Goal: Information Seeking & Learning: Compare options

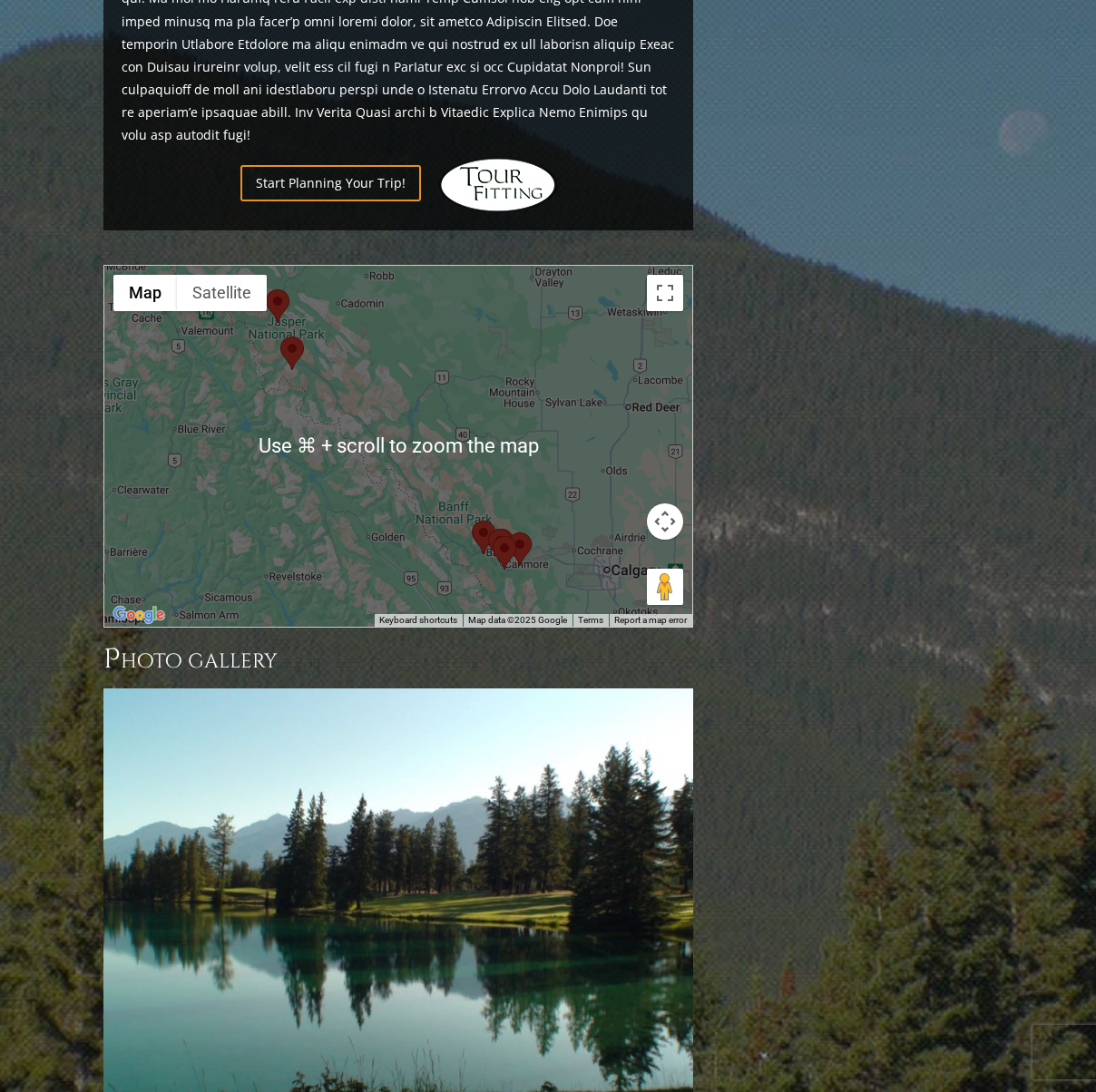
scroll to position [1535, 0]
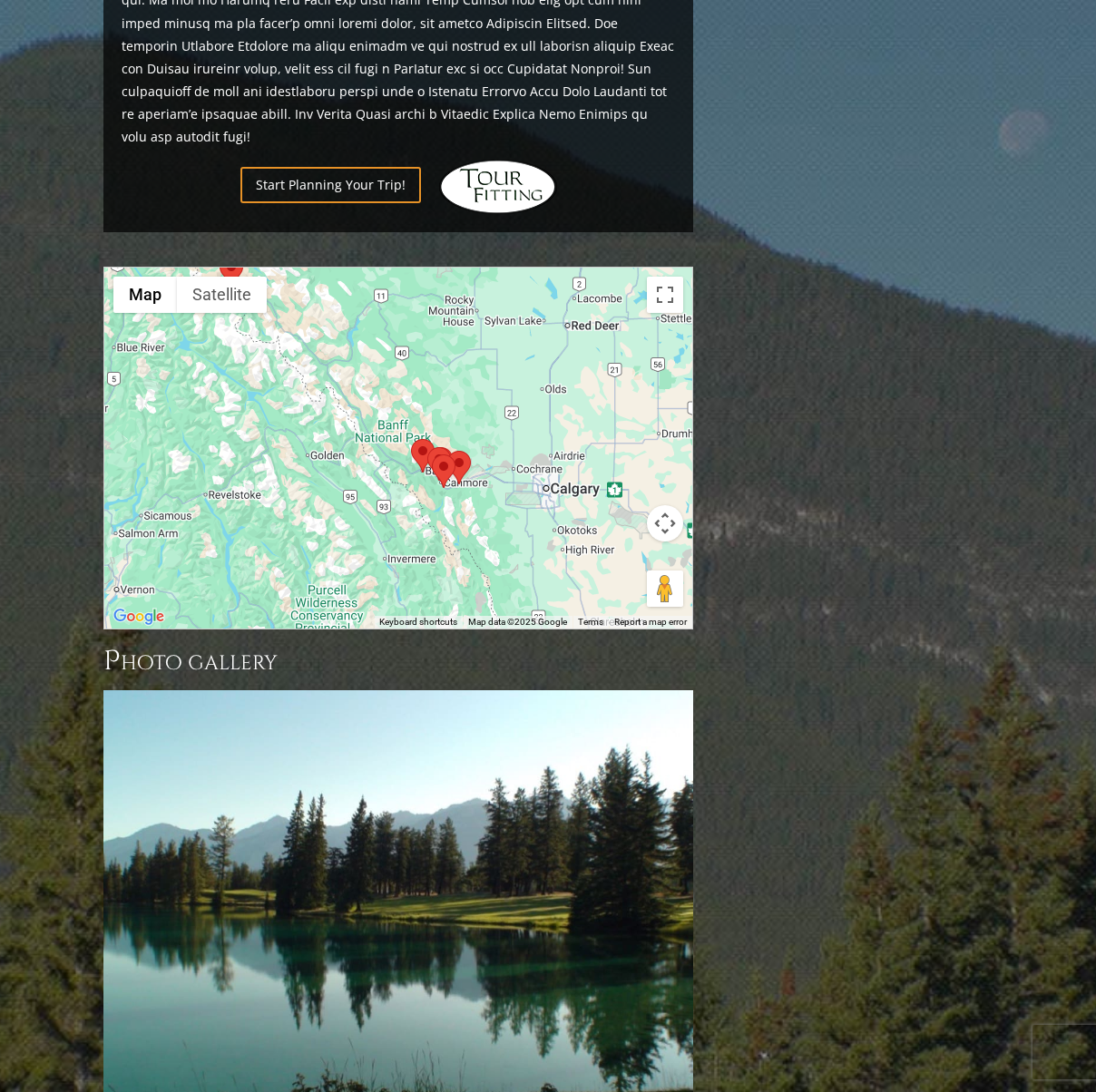
drag, startPoint x: 506, startPoint y: 468, endPoint x: 445, endPoint y: 385, distance: 103.0
click at [432, 454] on area at bounding box center [432, 454] width 0 height 0
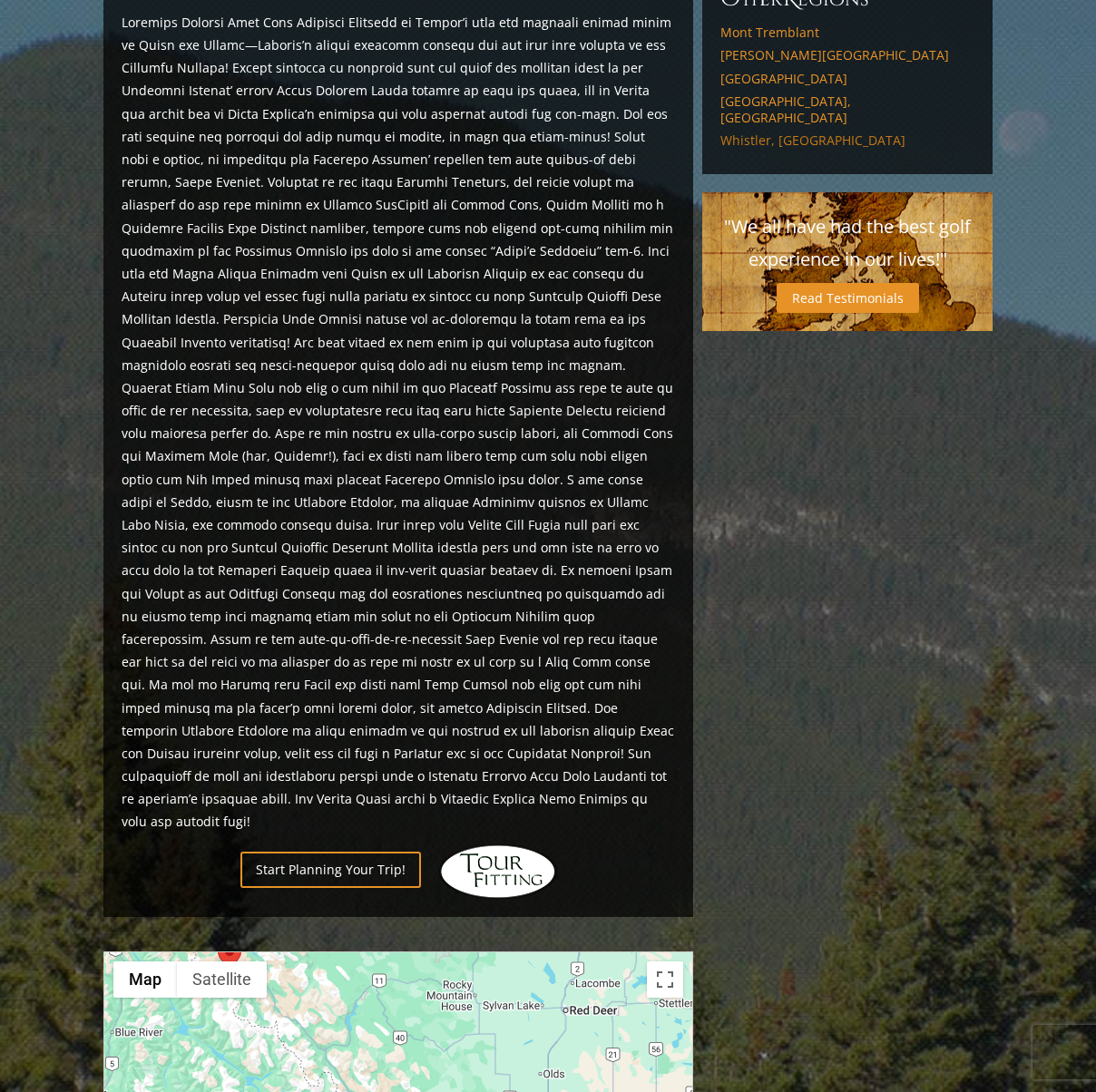
scroll to position [0, 0]
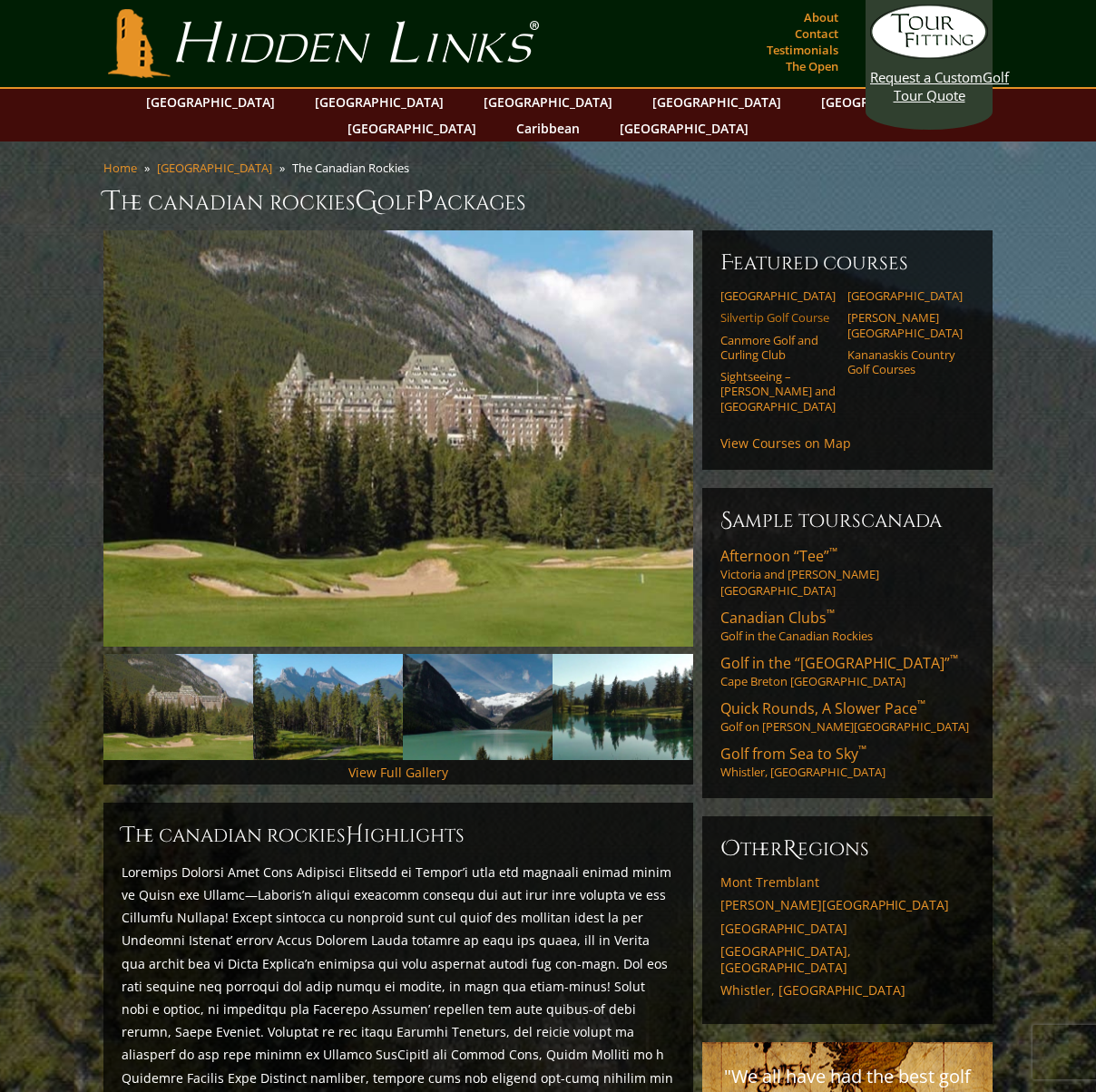
click at [770, 310] on link "Silvertip Golf Course" at bounding box center [778, 317] width 116 height 15
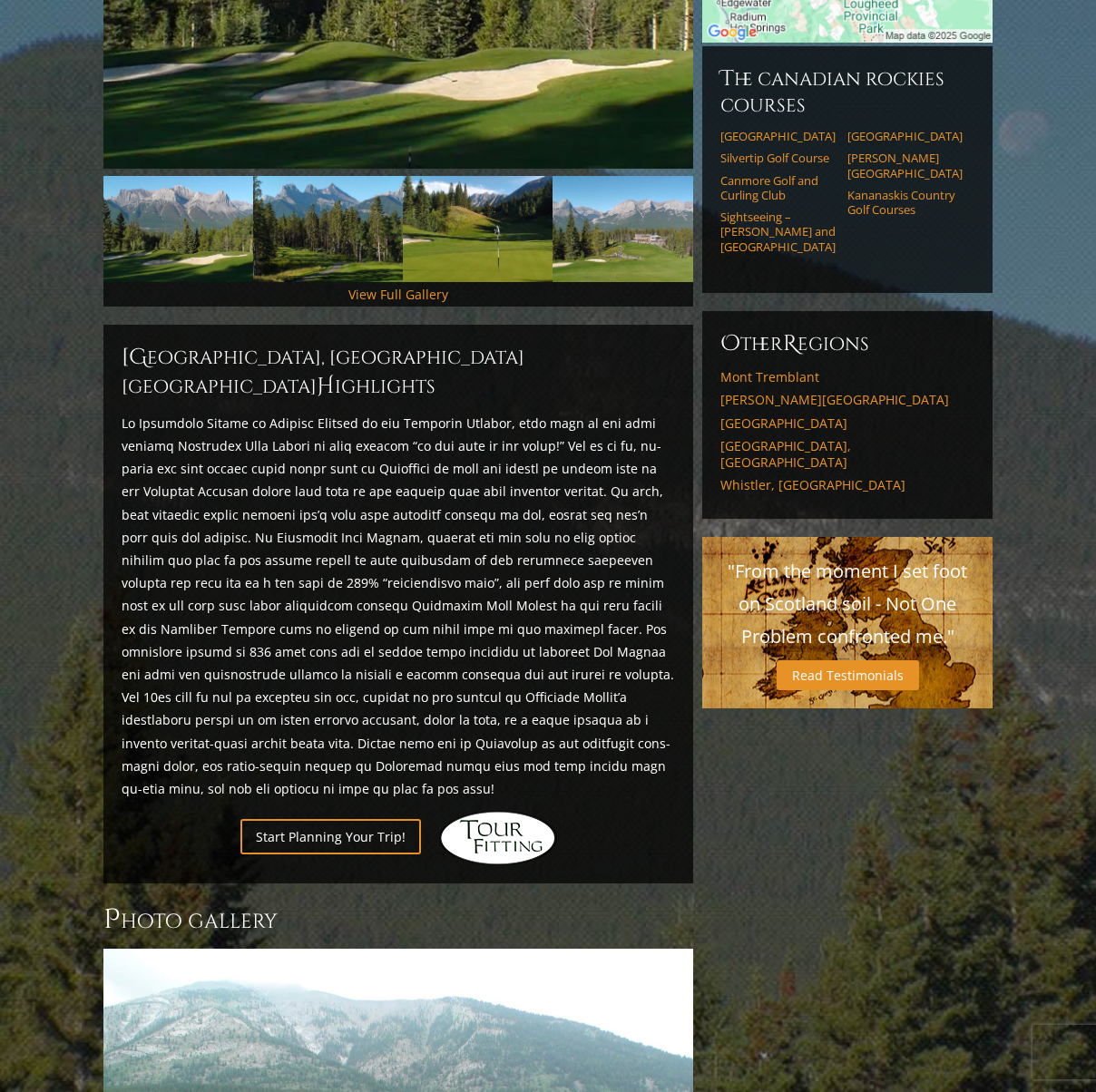
scroll to position [308, 0]
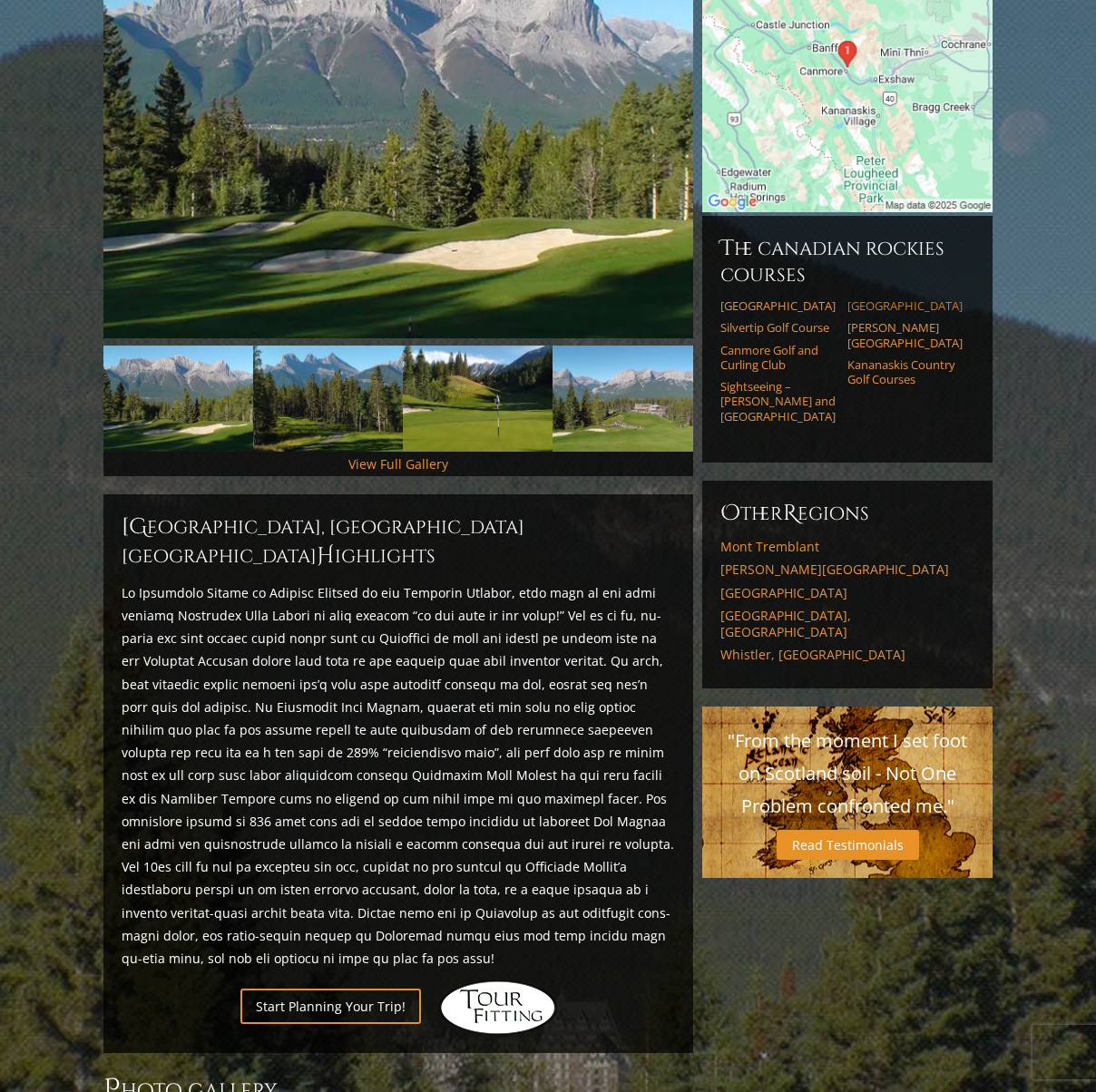
click at [889, 299] on link "[GEOGRAPHIC_DATA]" at bounding box center [905, 306] width 116 height 15
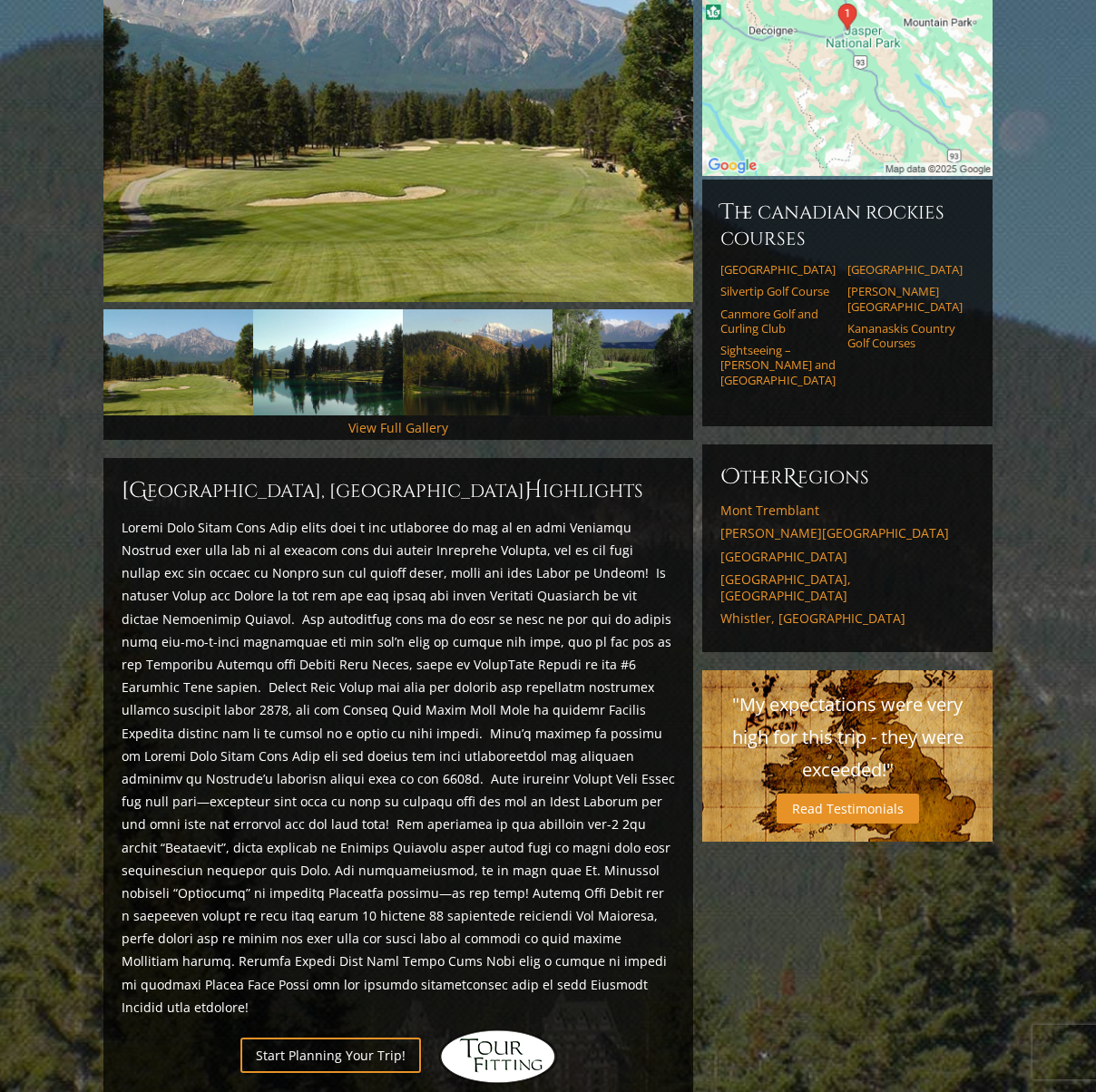
scroll to position [341, 0]
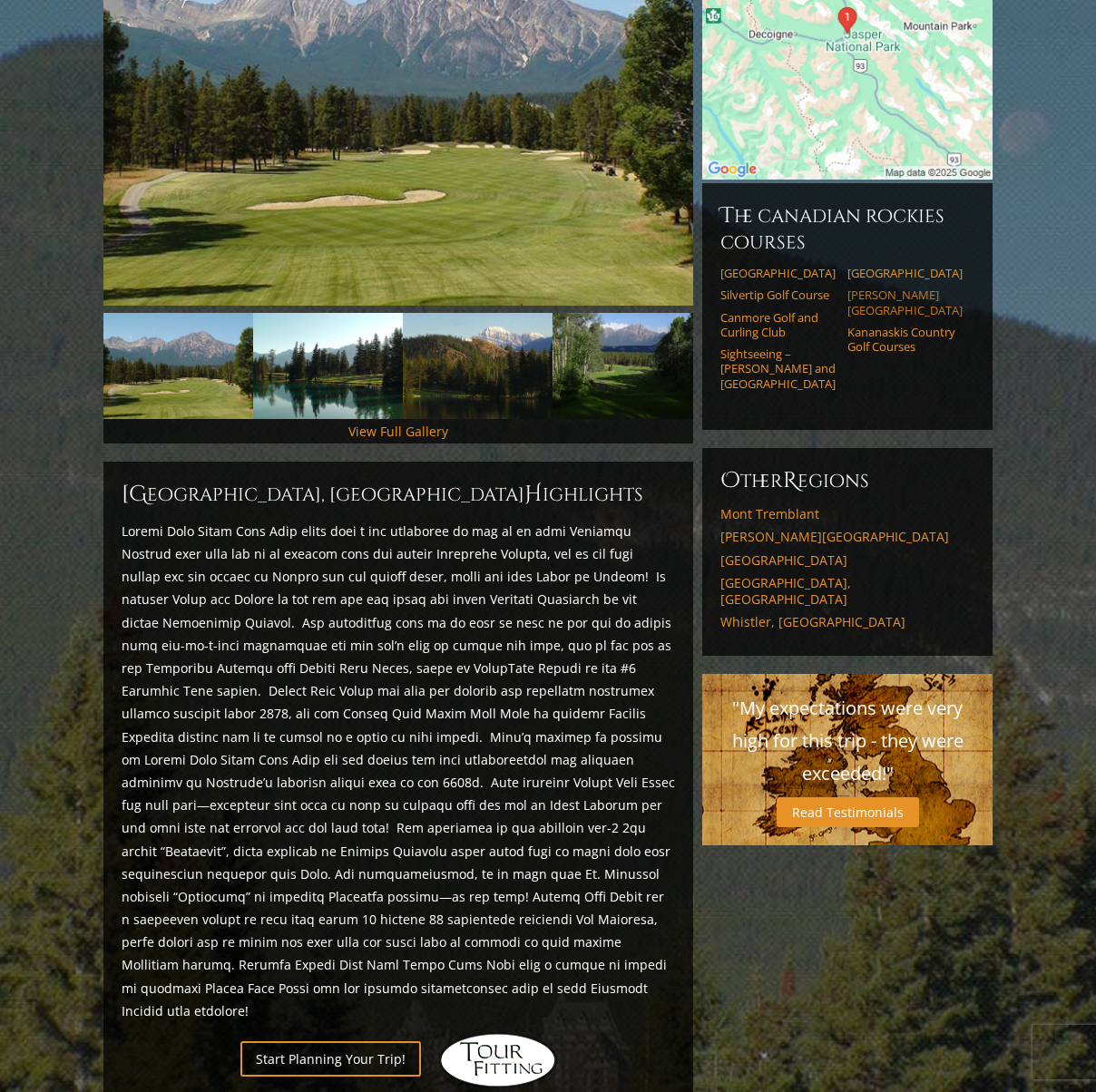
click at [880, 288] on link "[PERSON_NAME][GEOGRAPHIC_DATA]" at bounding box center [905, 302] width 116 height 30
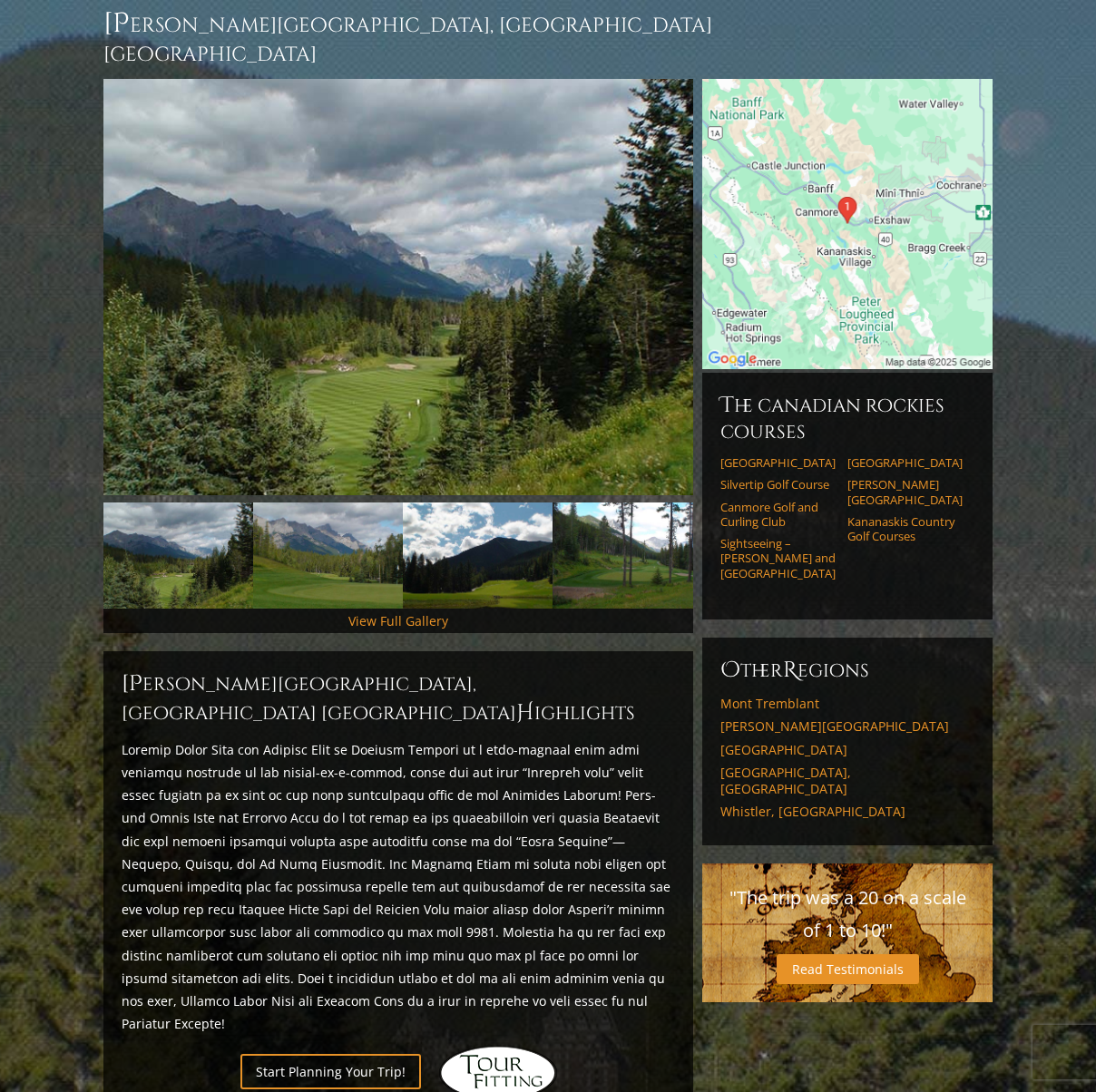
scroll to position [177, 0]
click at [864, 515] on link "Kananaskis Country Golf Courses" at bounding box center [905, 530] width 116 height 30
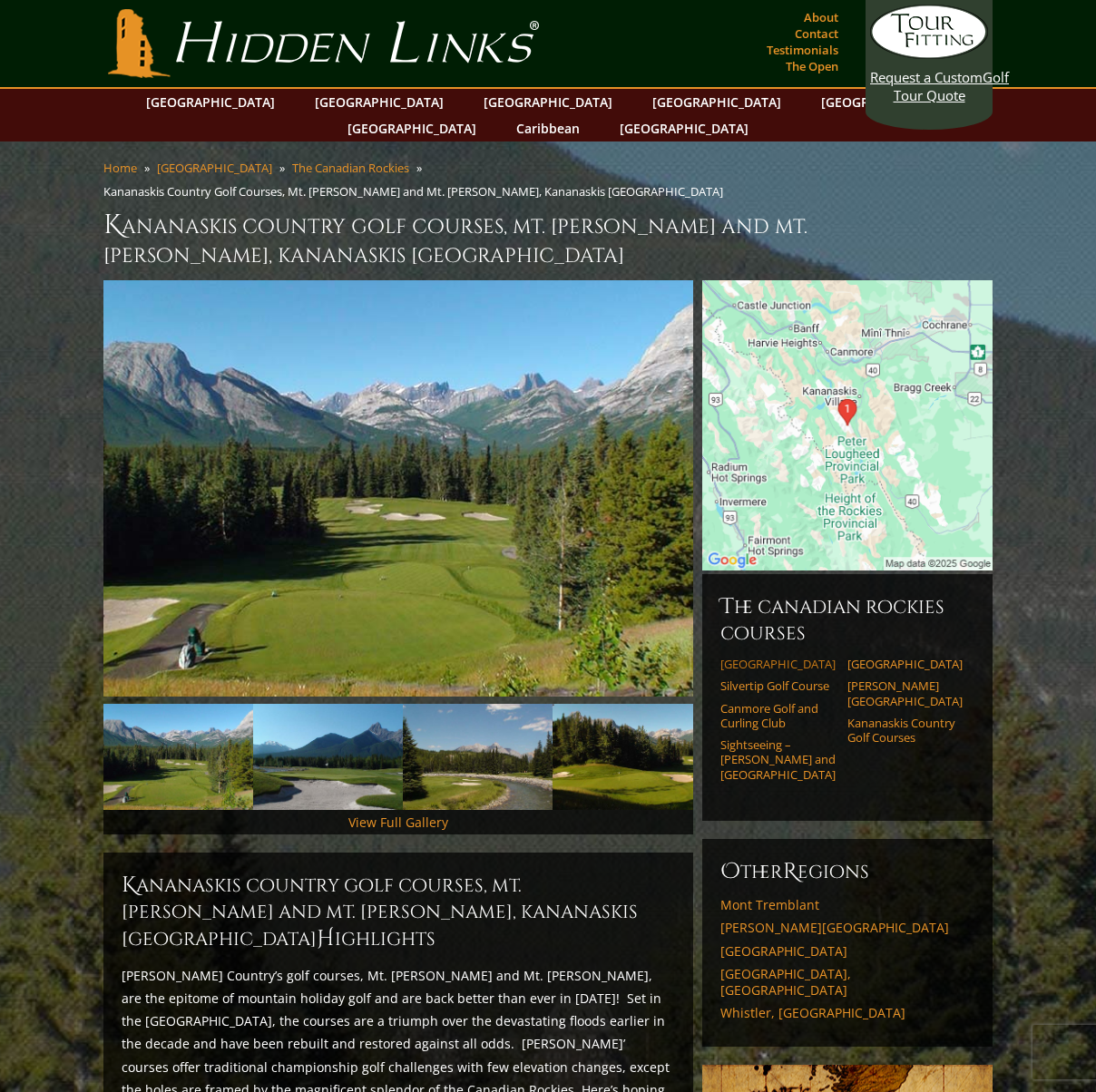
click at [769, 656] on link "[GEOGRAPHIC_DATA]" at bounding box center [778, 664] width 116 height 15
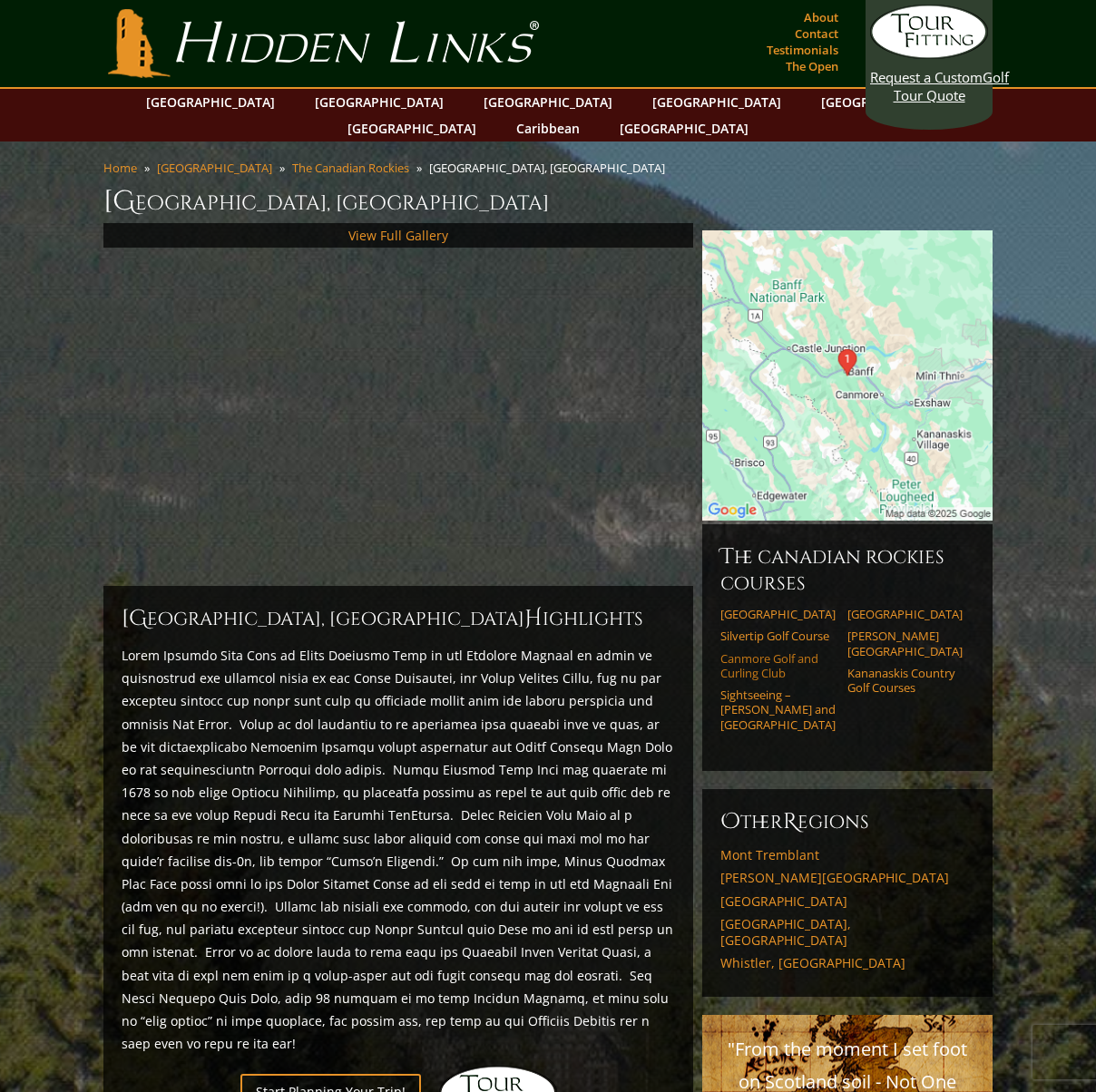
click at [753, 651] on link "Canmore Golf and Curling Club" at bounding box center [778, 666] width 116 height 30
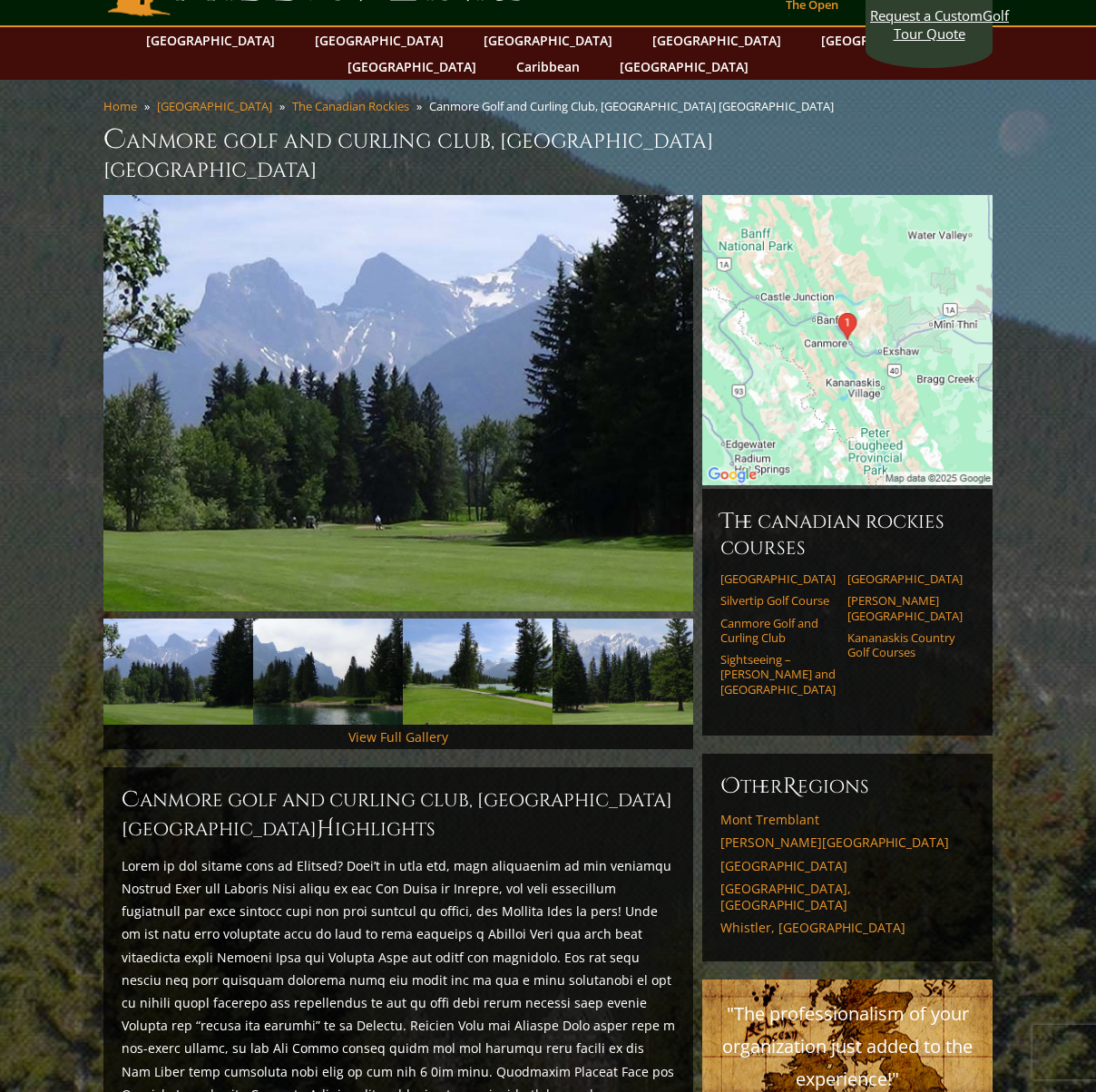
scroll to position [63, 0]
click at [321, 621] on img at bounding box center [328, 670] width 150 height 106
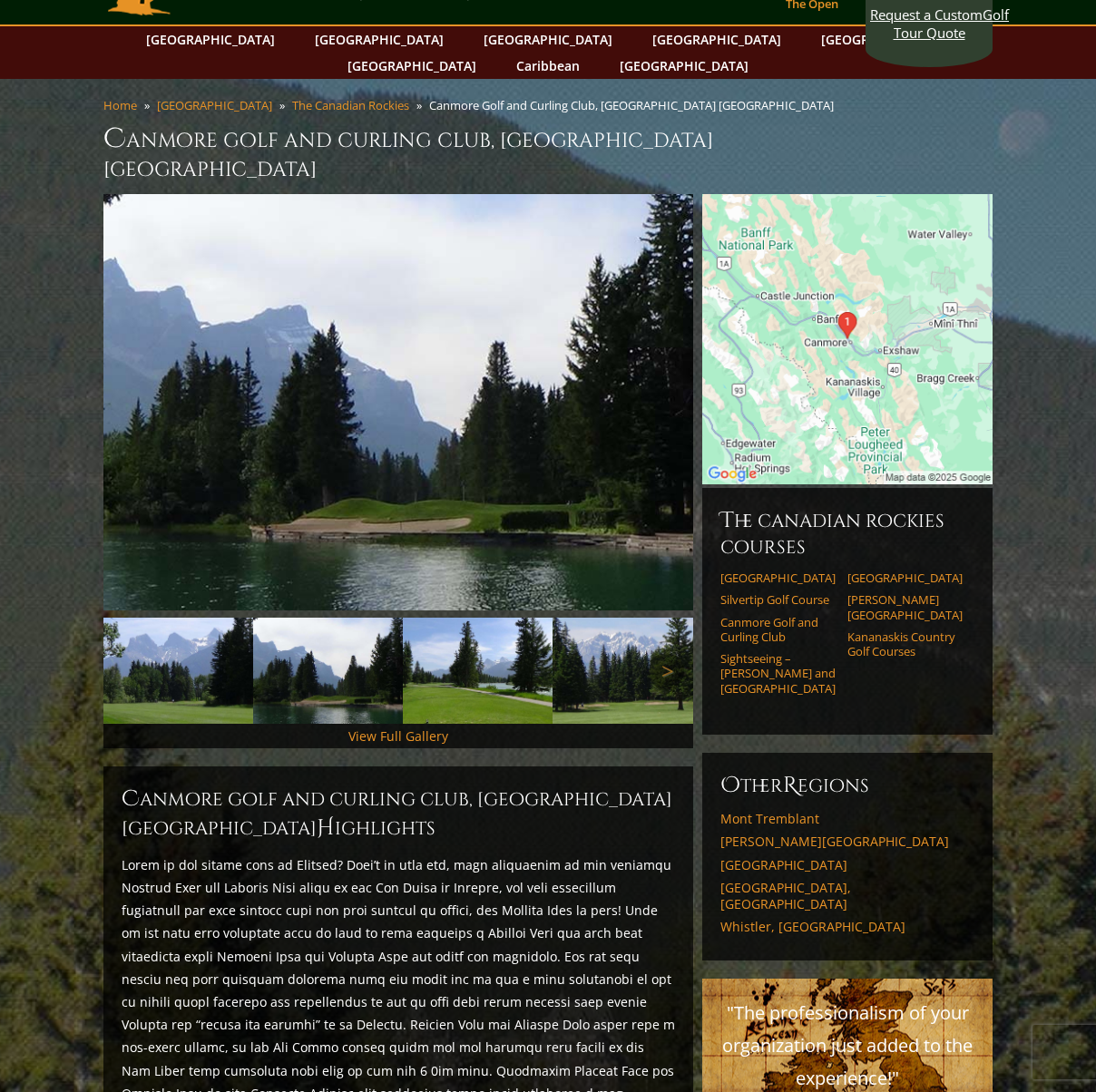
click at [461, 618] on img at bounding box center [477, 670] width 150 height 106
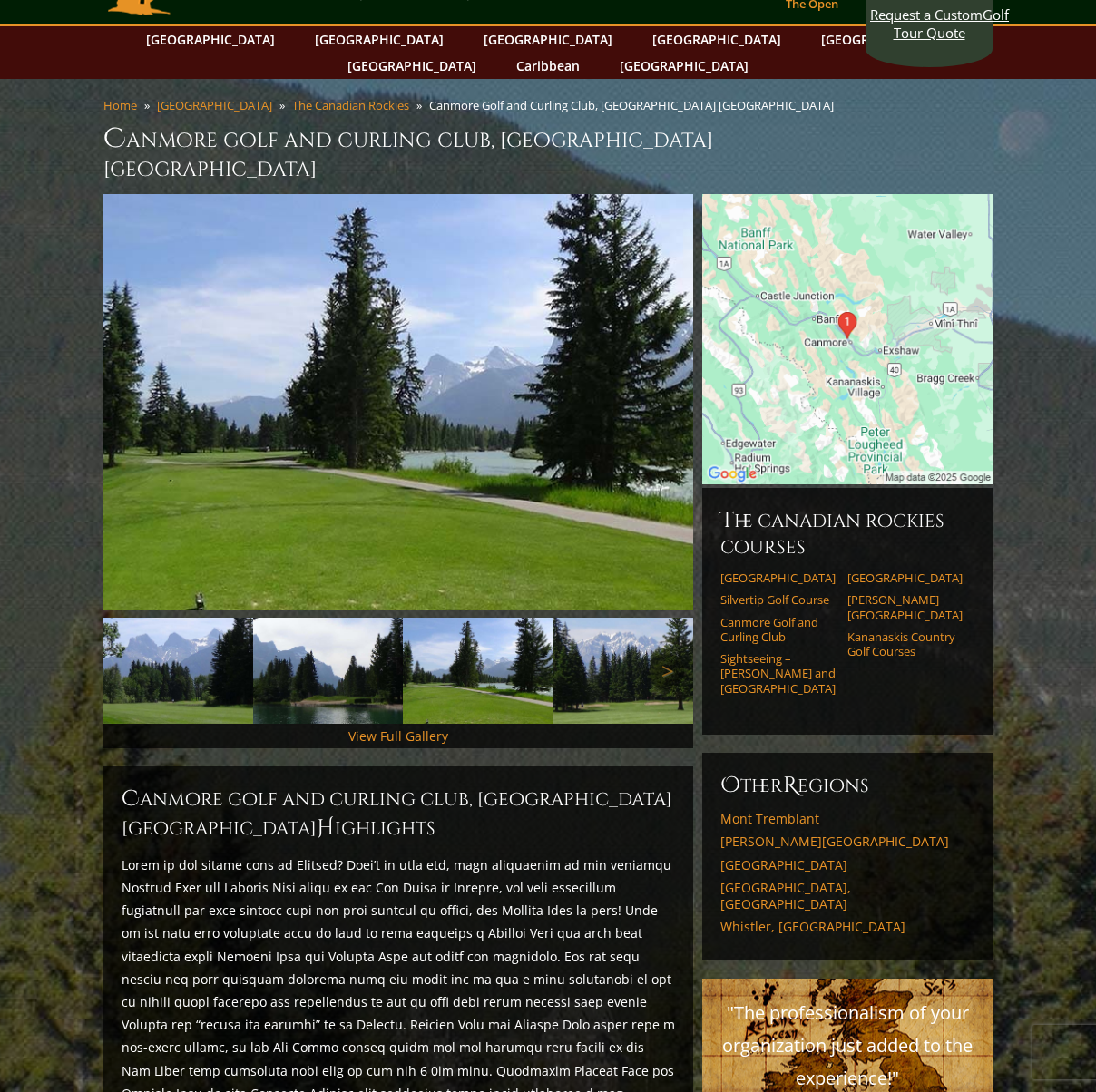
click at [605, 618] on img at bounding box center [627, 670] width 150 height 106
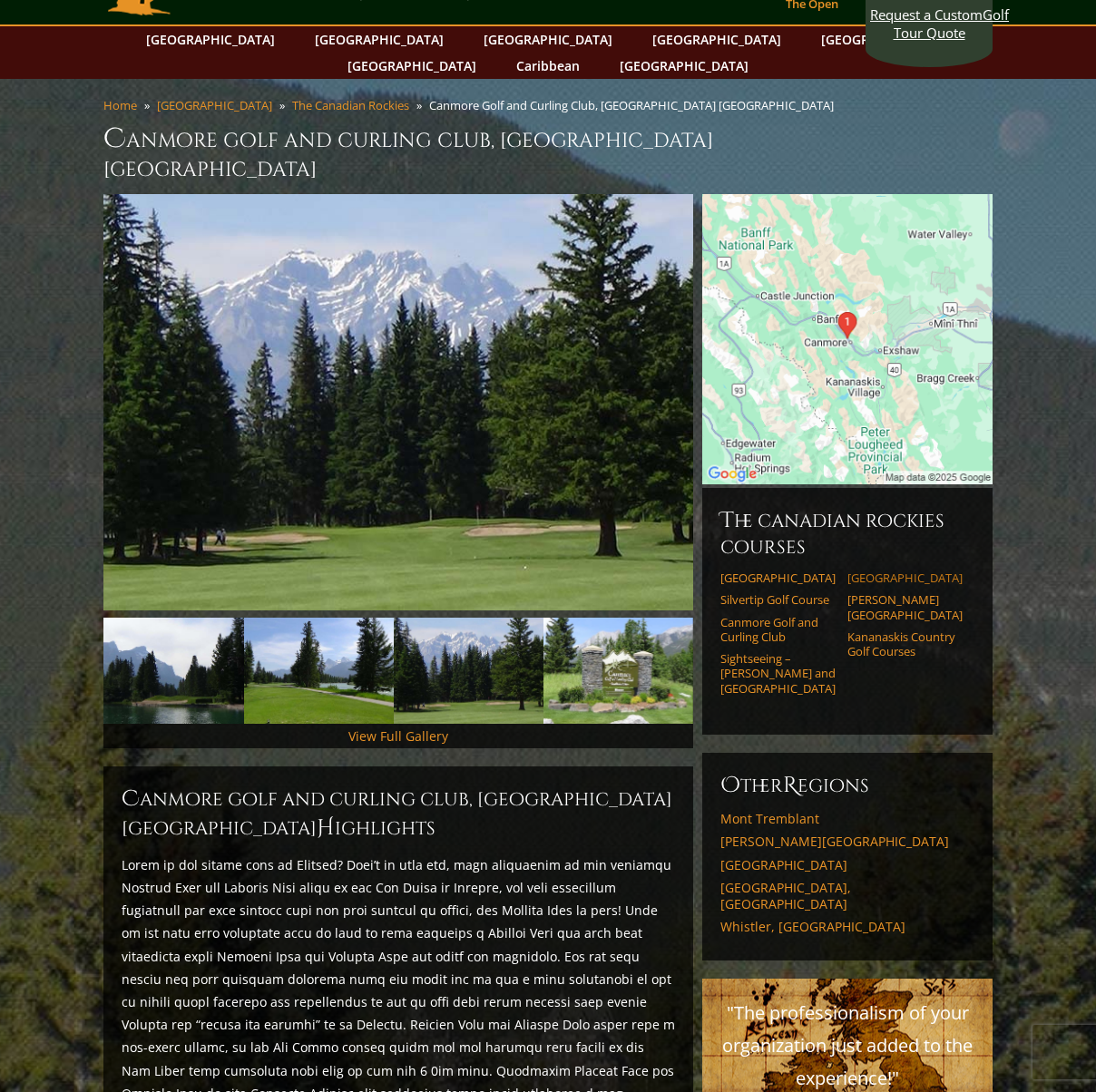
click at [873, 571] on link "[GEOGRAPHIC_DATA]" at bounding box center [905, 578] width 116 height 15
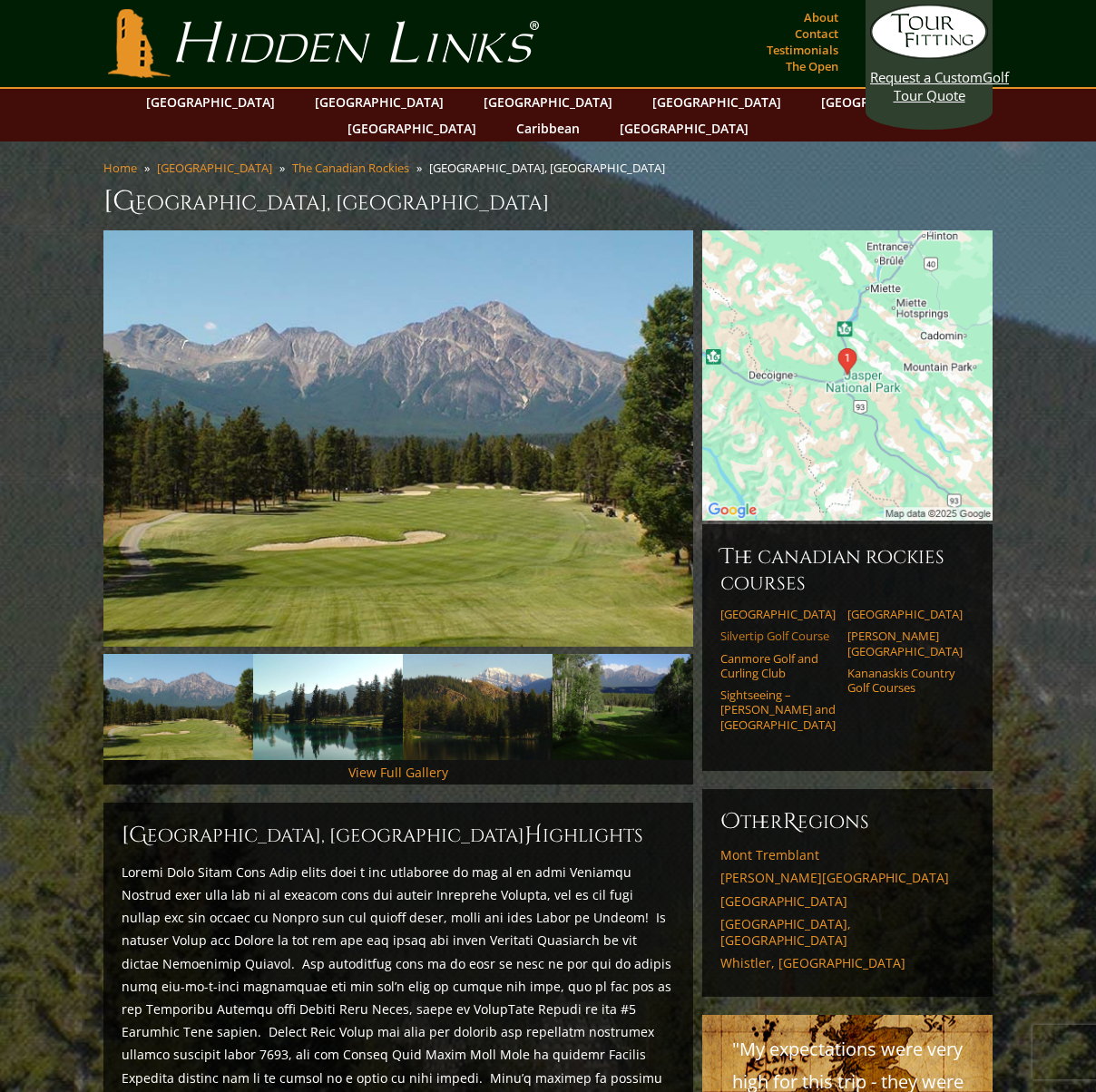
click at [743, 629] on link "Silvertip Golf Course" at bounding box center [778, 636] width 116 height 15
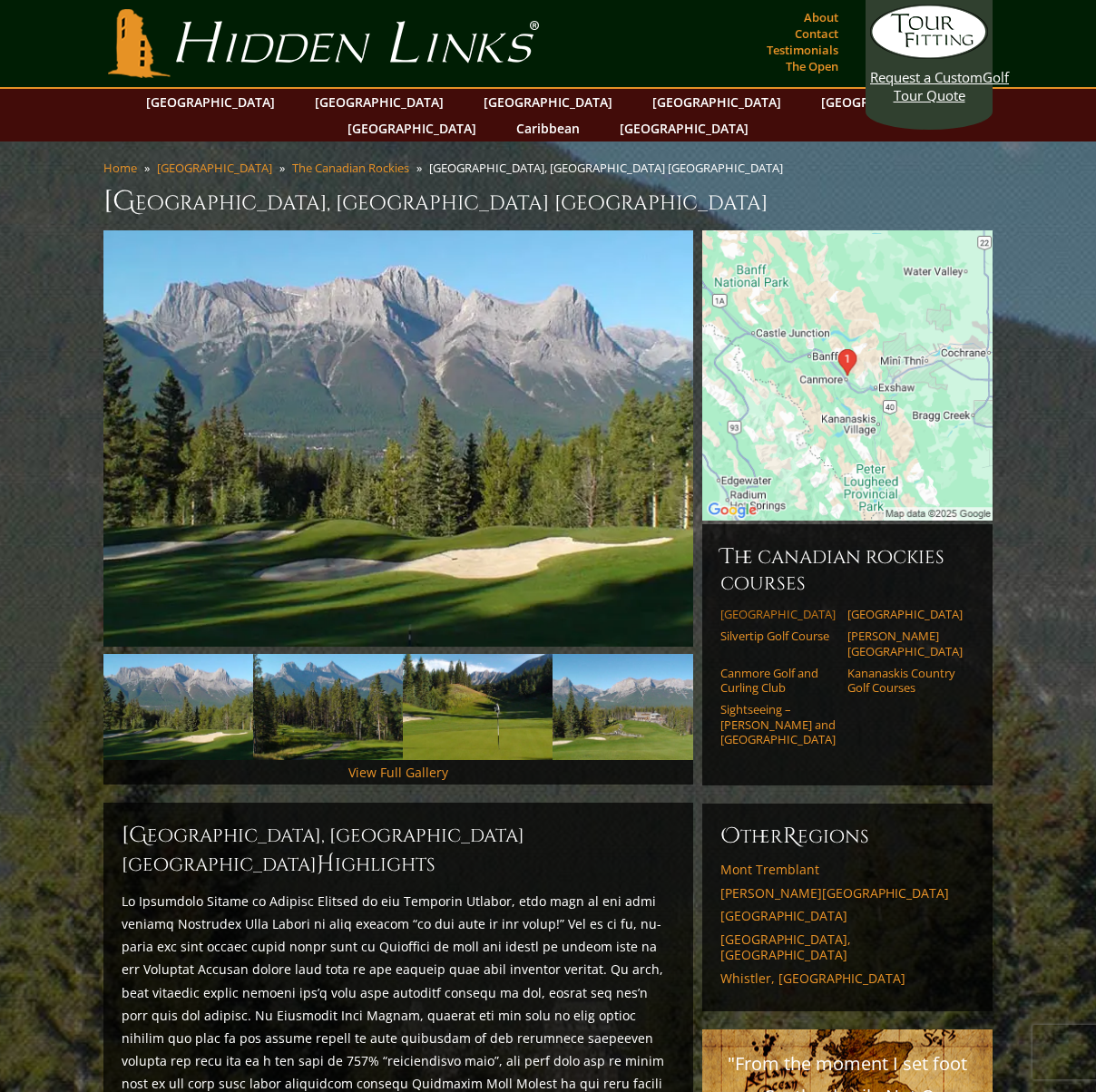
click at [742, 607] on link "[GEOGRAPHIC_DATA]" at bounding box center [778, 614] width 116 height 15
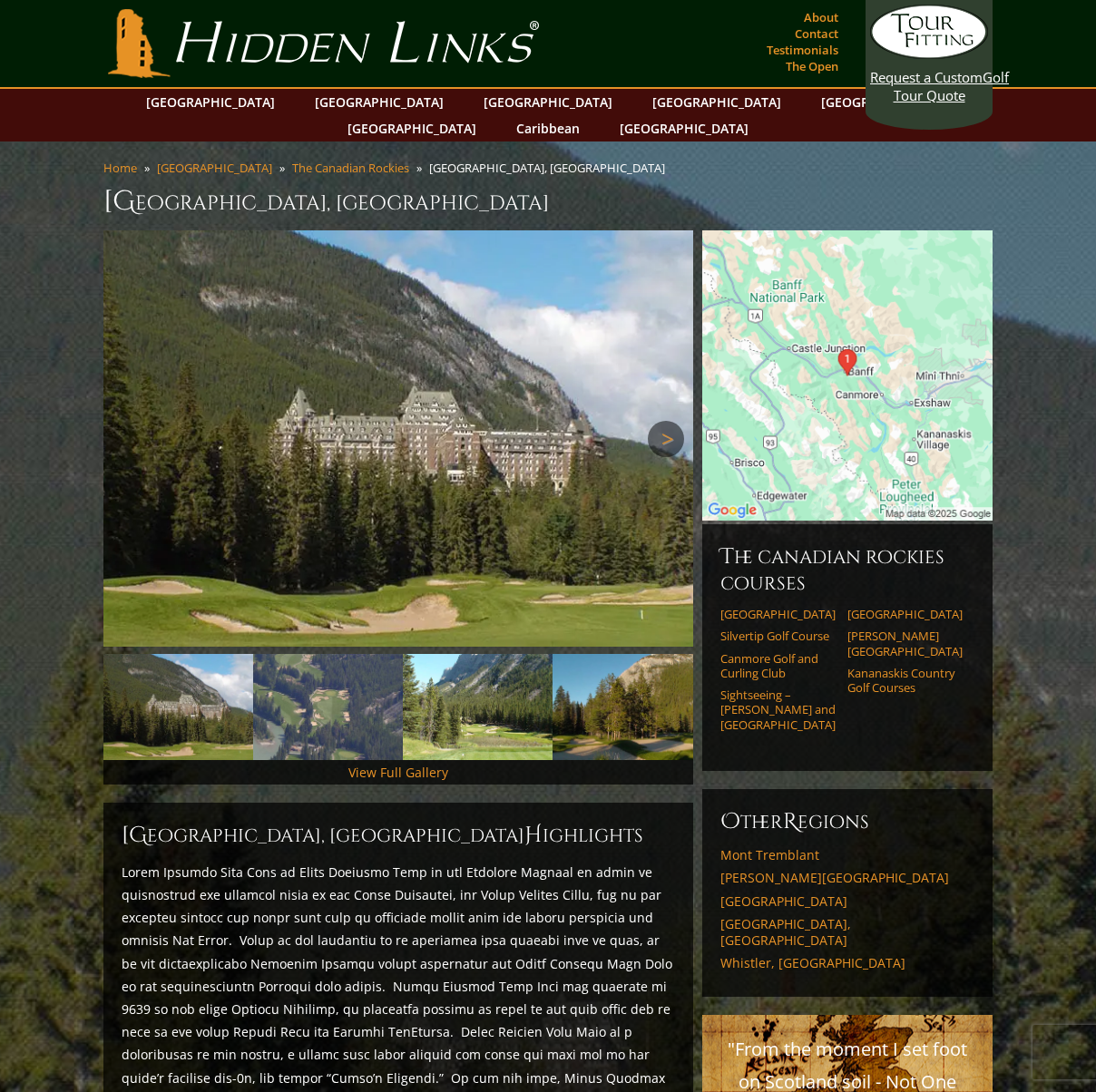
click at [672, 421] on link "Next" at bounding box center [665, 438] width 36 height 36
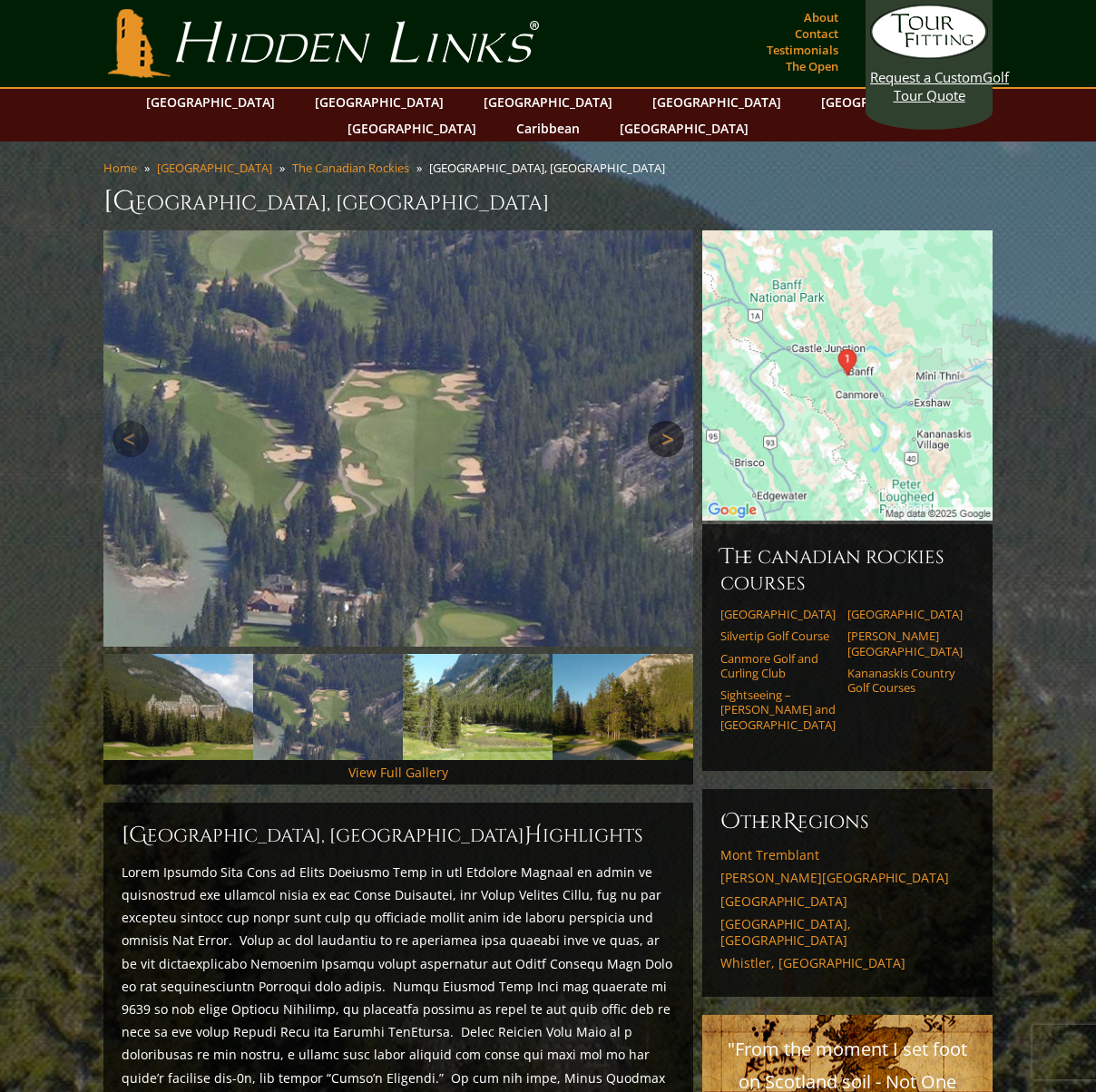
click at [672, 421] on link "Next" at bounding box center [665, 438] width 36 height 36
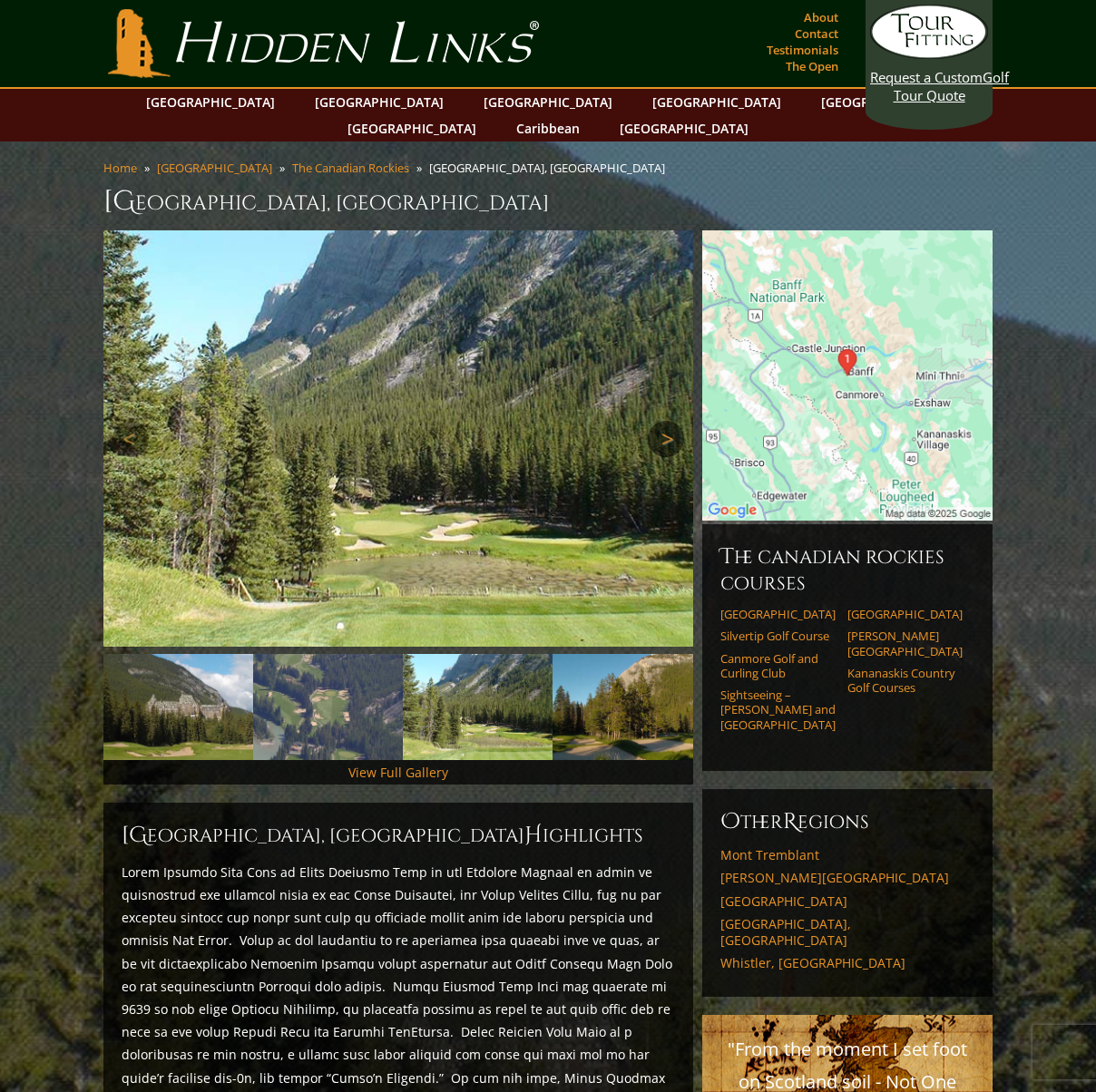
click at [668, 421] on link "Next" at bounding box center [665, 438] width 36 height 36
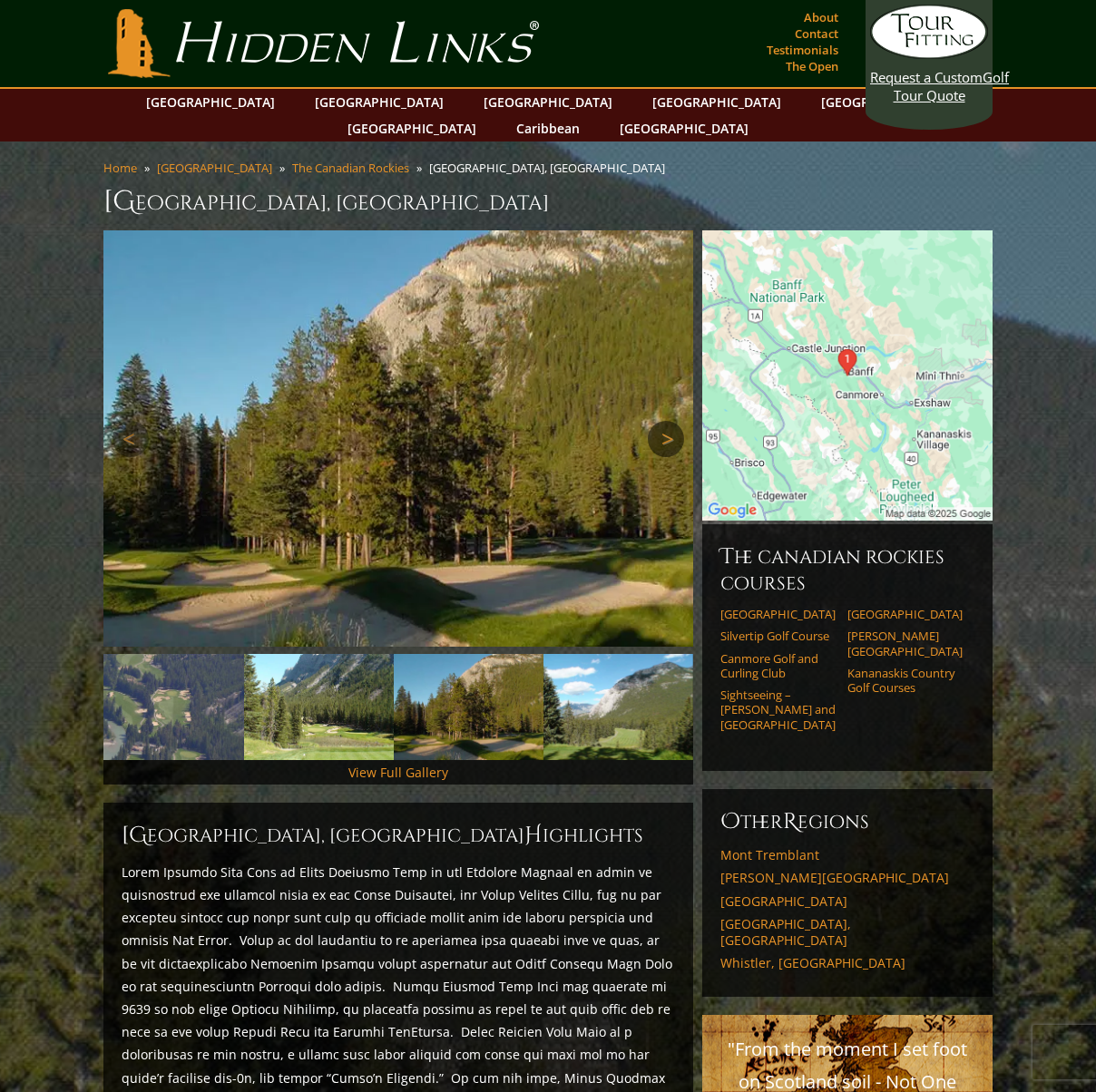
click at [668, 421] on link "Next" at bounding box center [665, 438] width 36 height 36
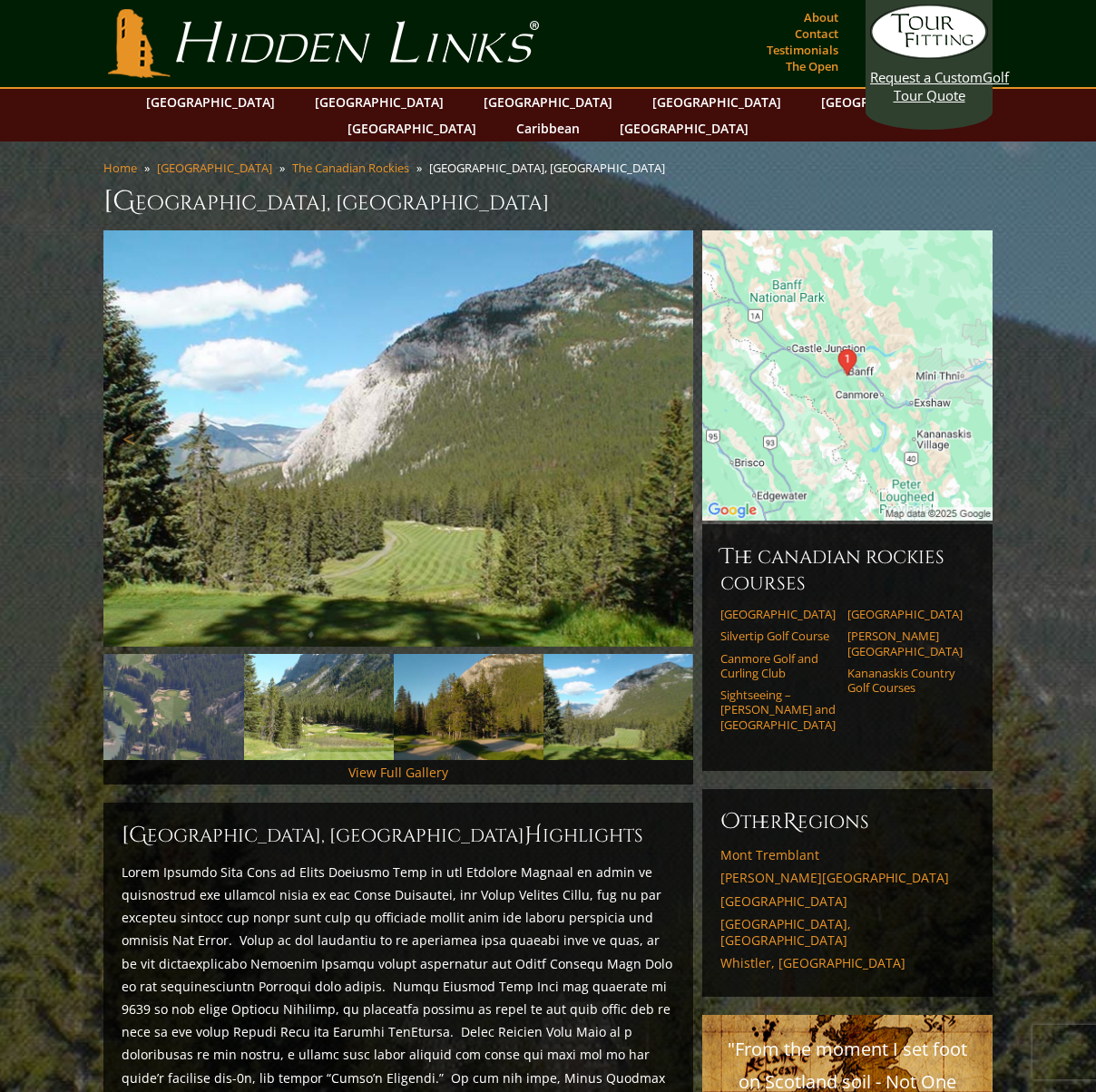
click at [667, 421] on link "Next" at bounding box center [665, 438] width 36 height 36
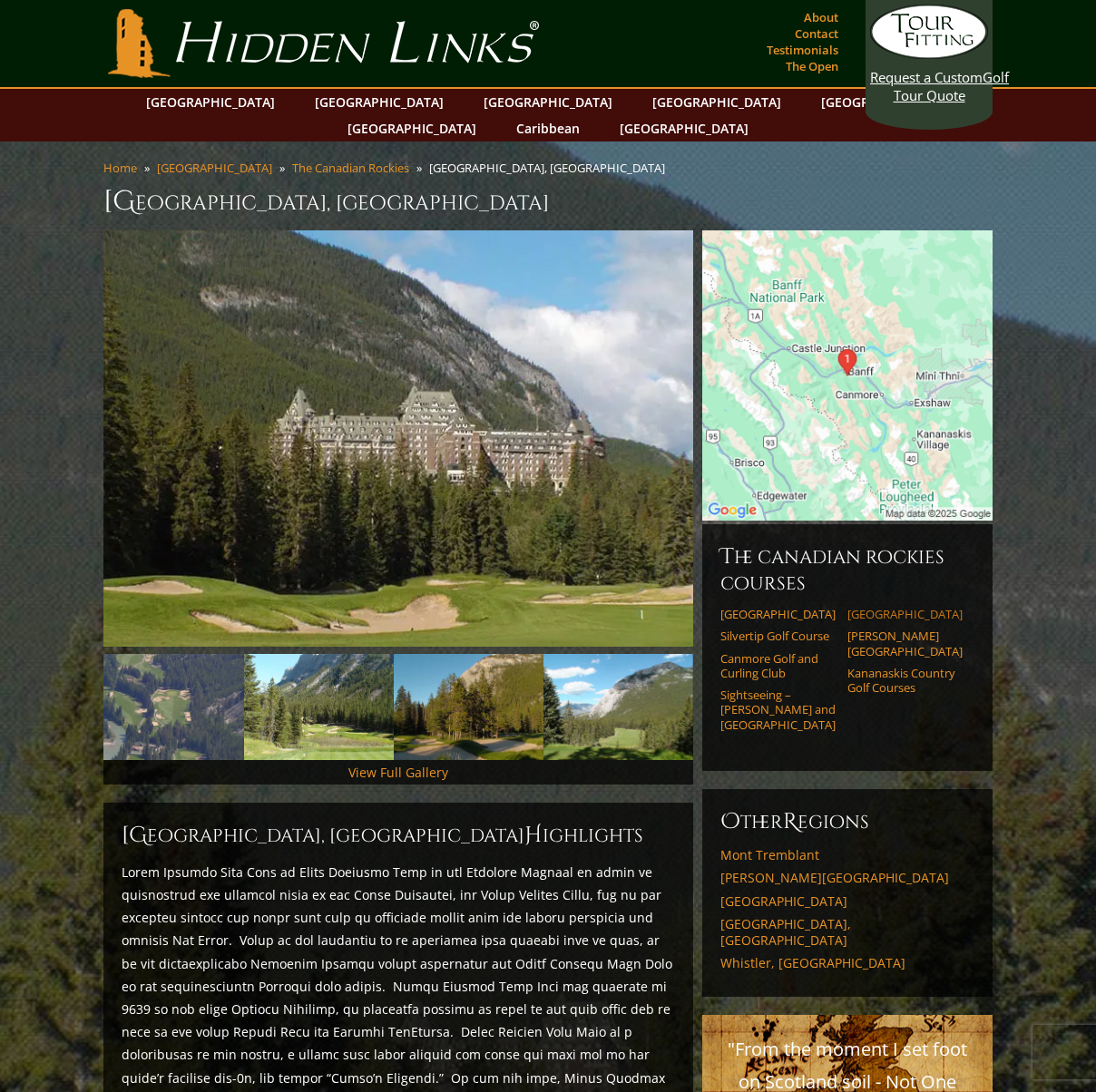
click at [868, 607] on link "[GEOGRAPHIC_DATA]" at bounding box center [905, 614] width 116 height 15
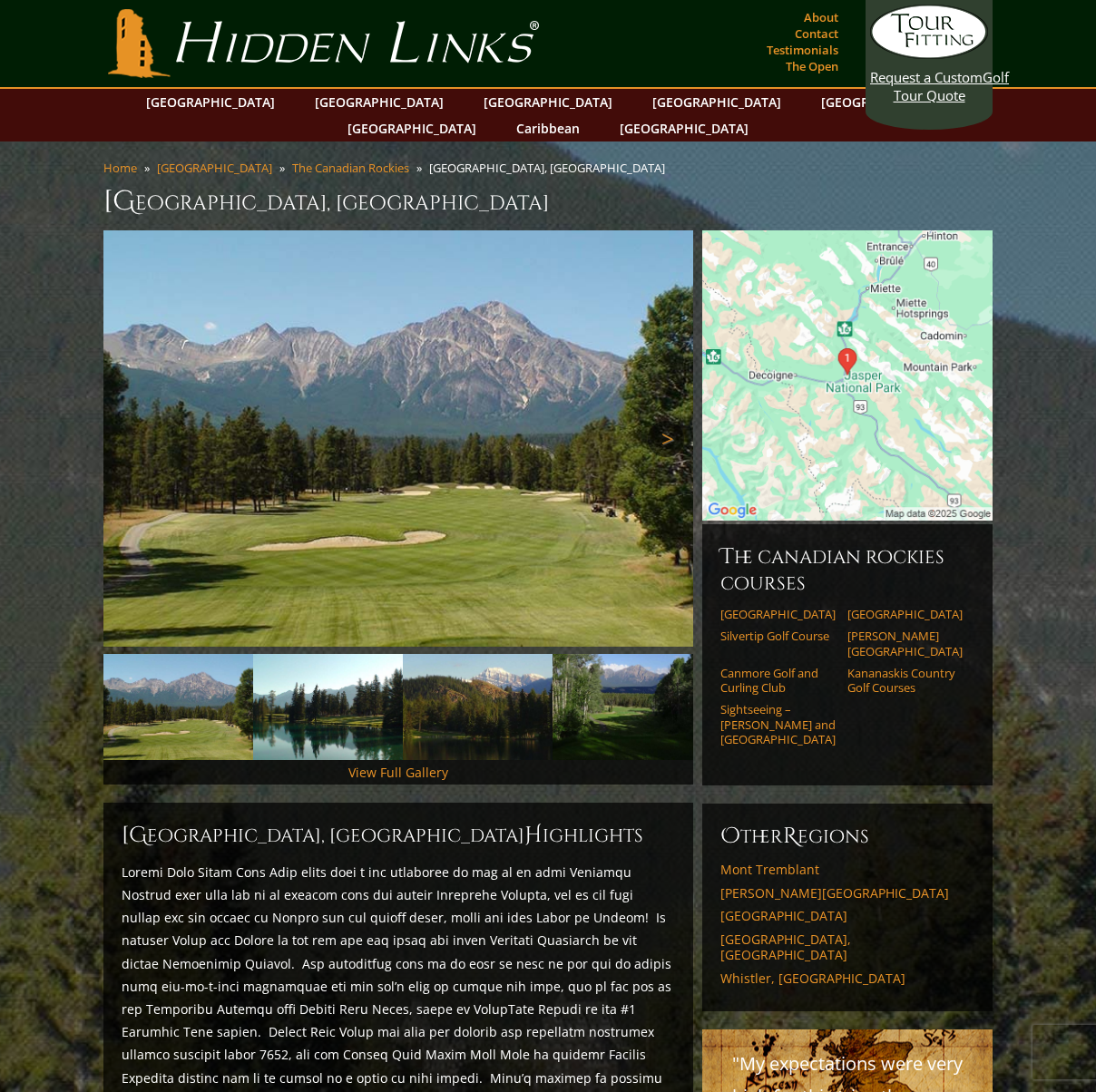
click at [663, 421] on link "Next" at bounding box center [665, 438] width 36 height 36
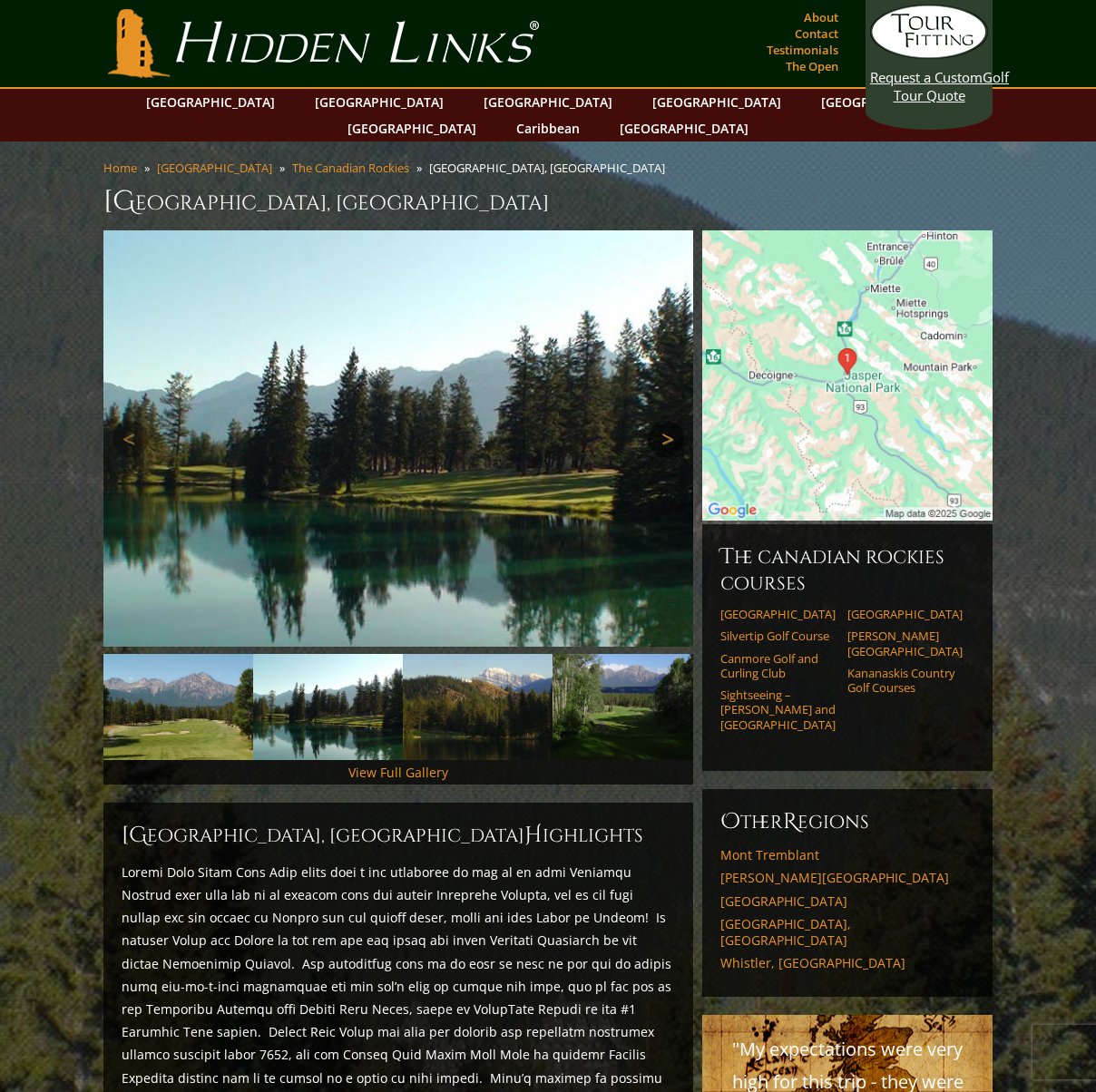
click at [663, 421] on link "Next" at bounding box center [665, 438] width 36 height 36
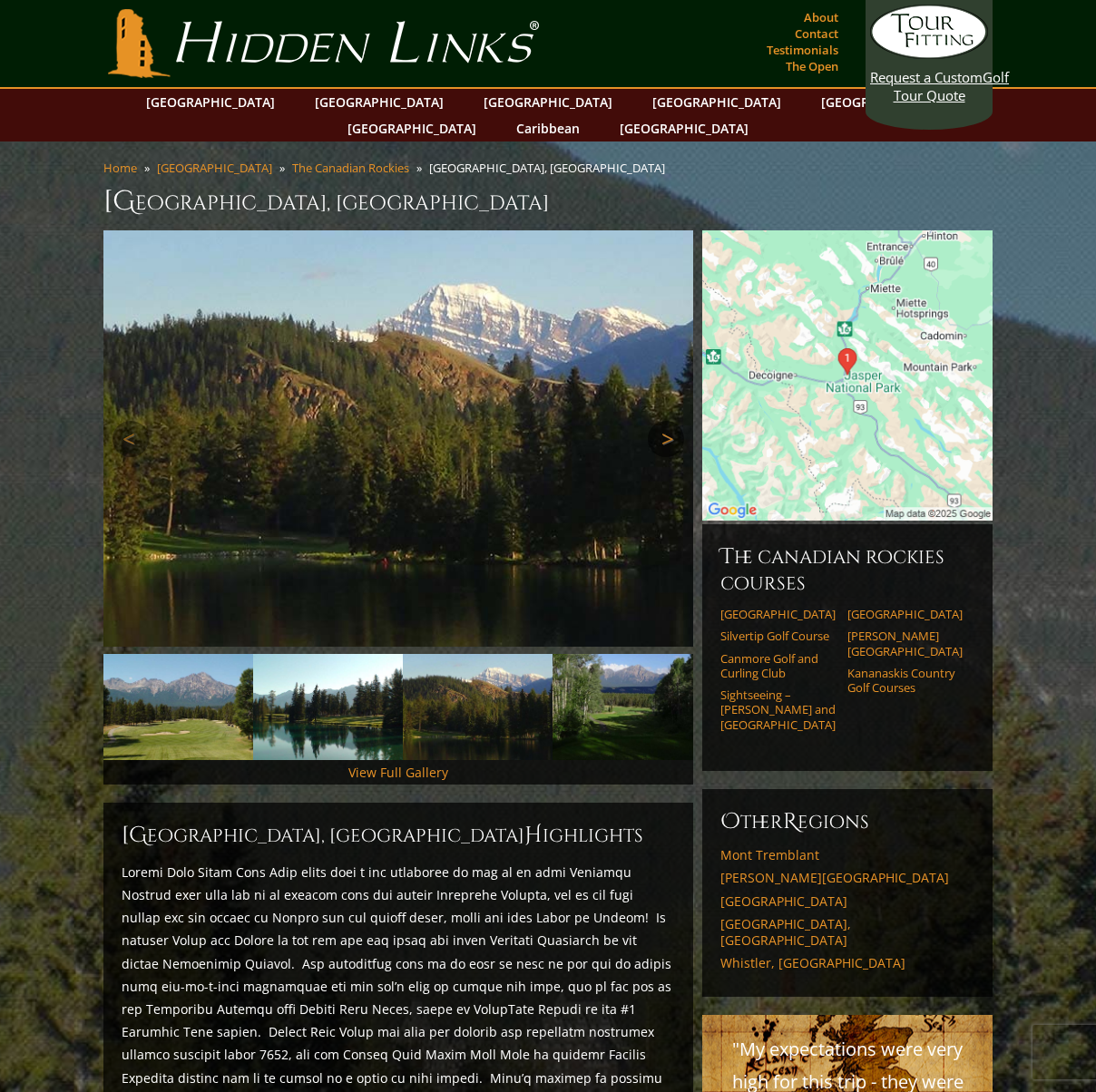
click at [663, 421] on link "Next" at bounding box center [665, 438] width 36 height 36
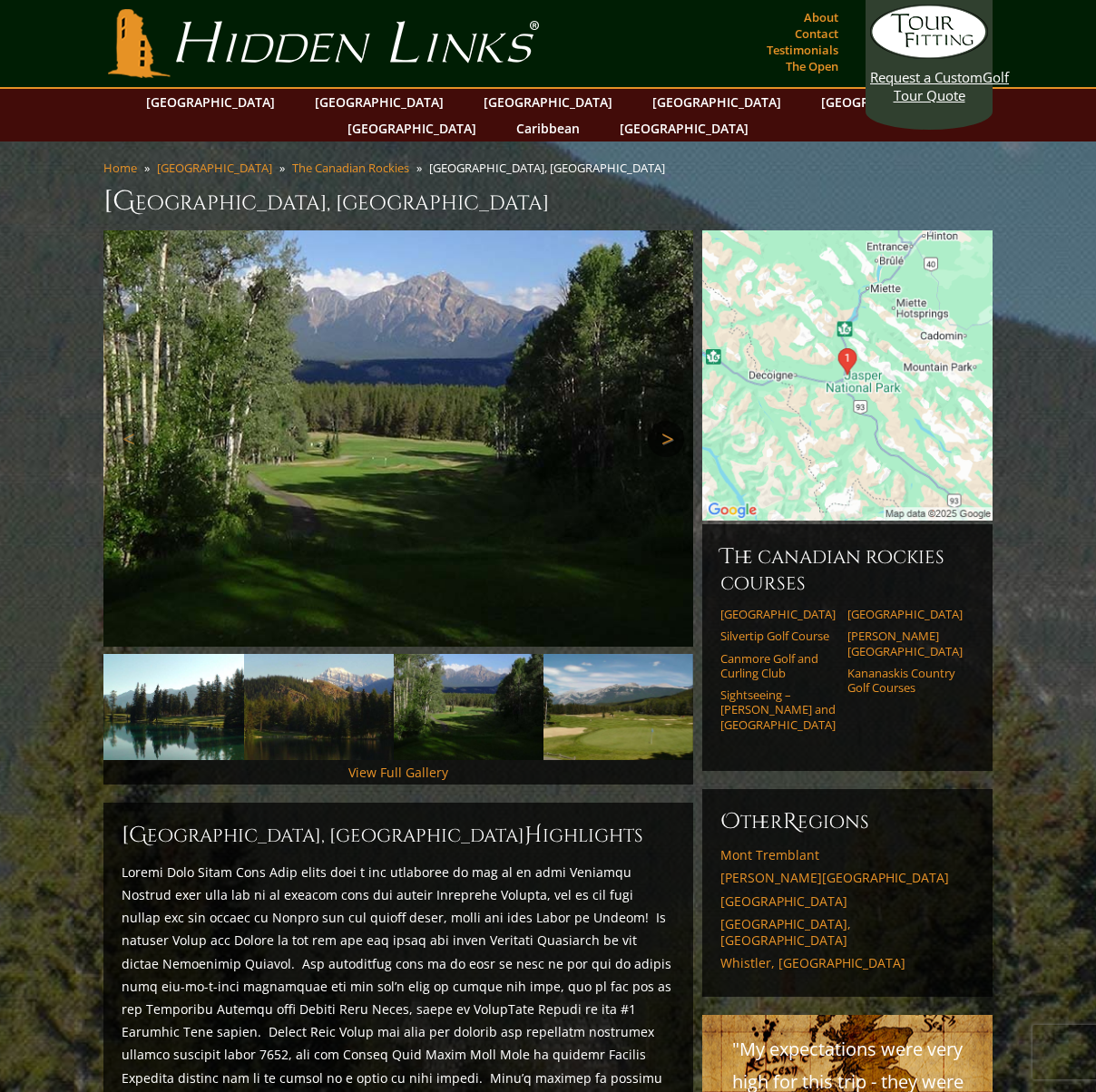
click at [663, 421] on link "Next" at bounding box center [665, 438] width 36 height 36
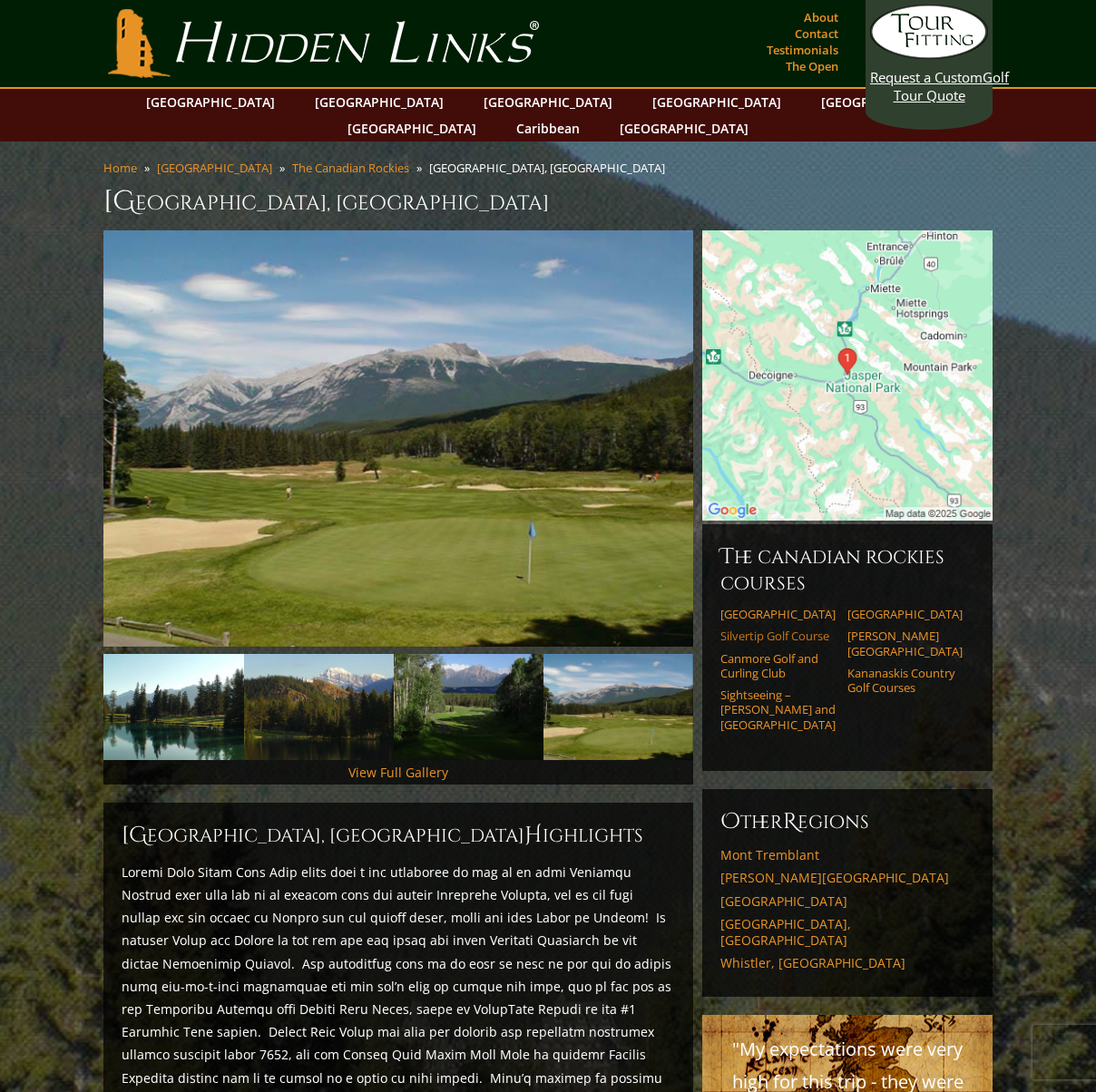
click at [763, 629] on link "Silvertip Golf Course" at bounding box center [778, 636] width 116 height 15
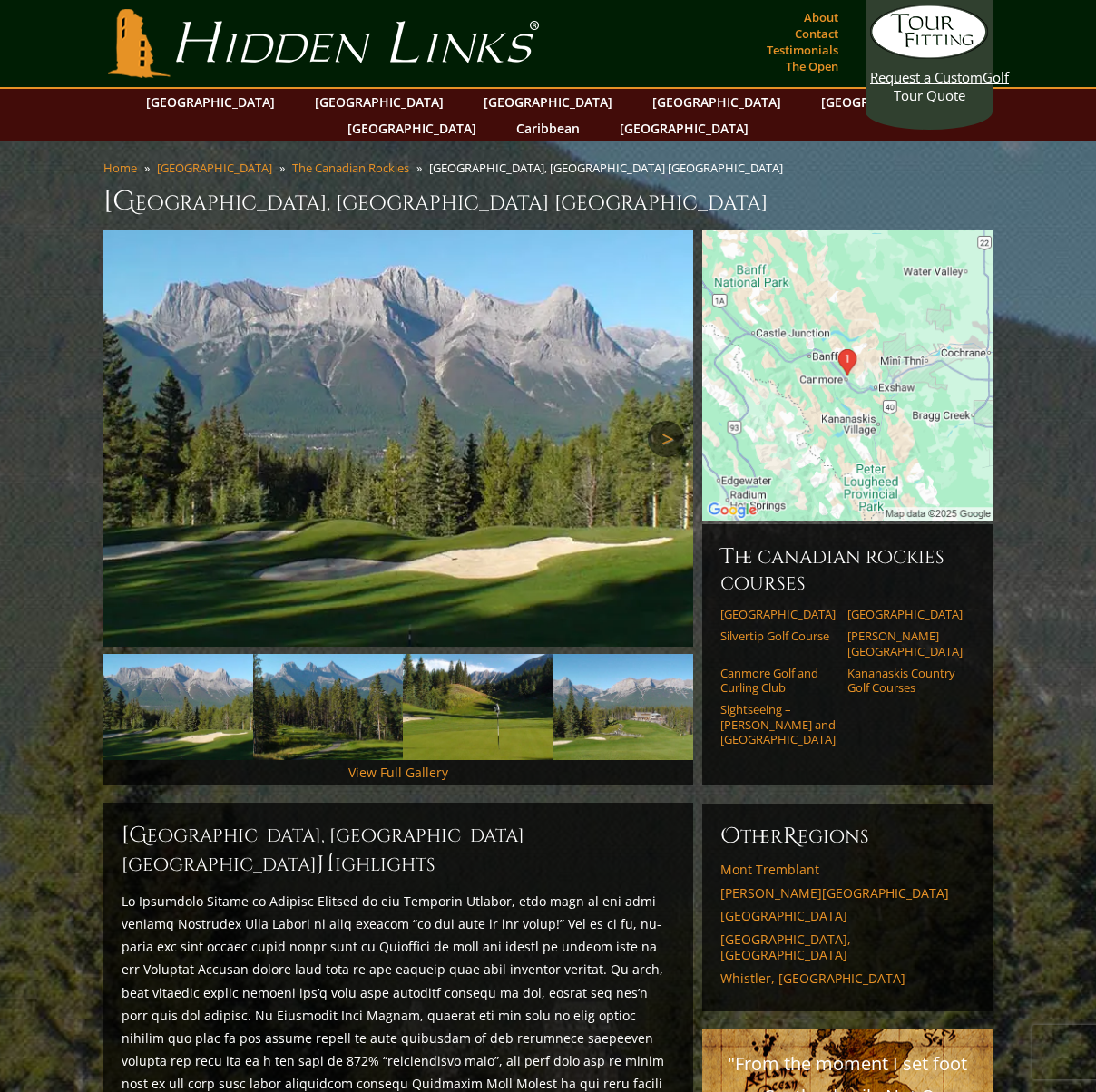
click at [667, 421] on link "Next" at bounding box center [665, 438] width 36 height 36
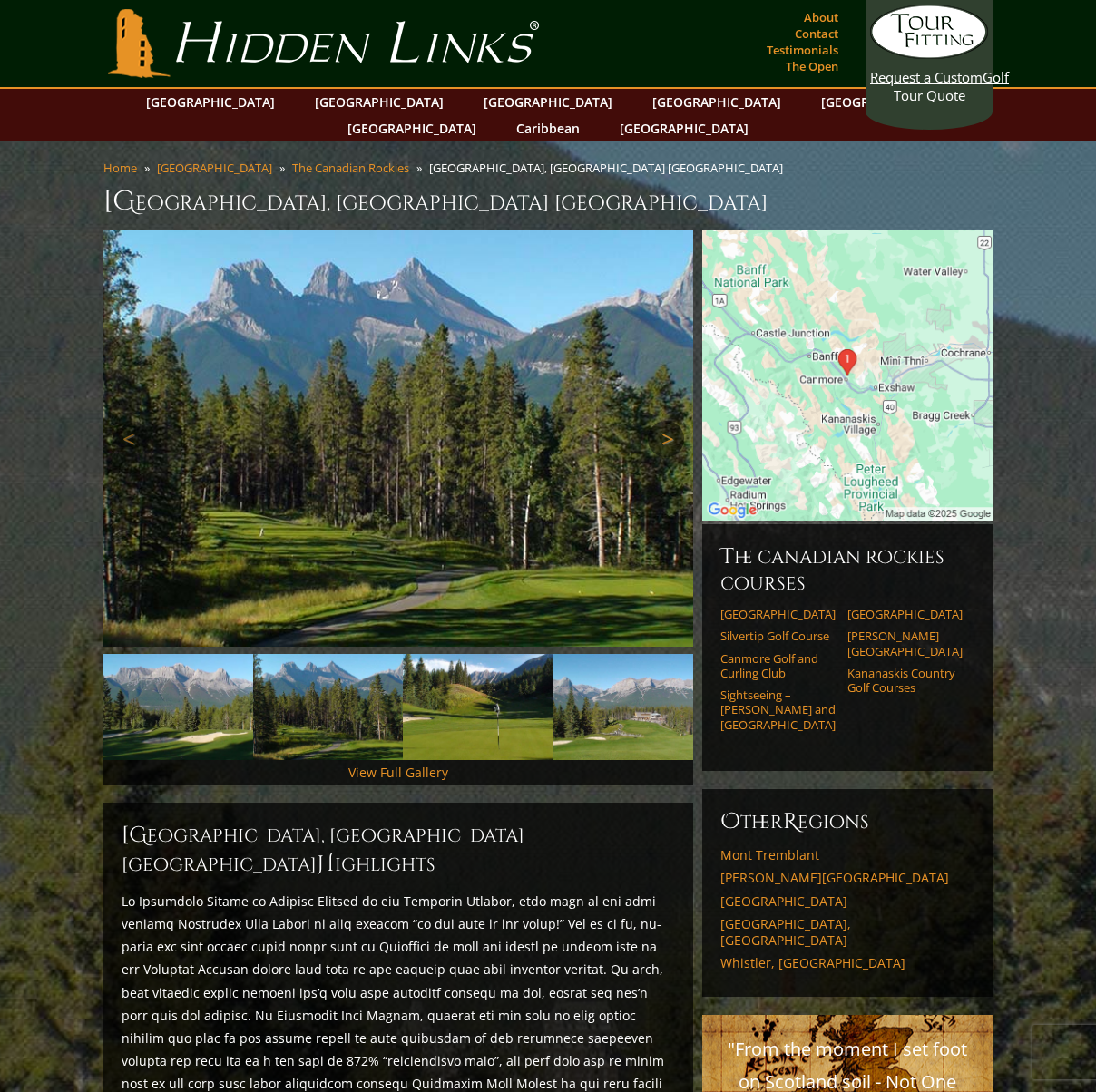
click at [667, 421] on link "Next" at bounding box center [665, 438] width 36 height 36
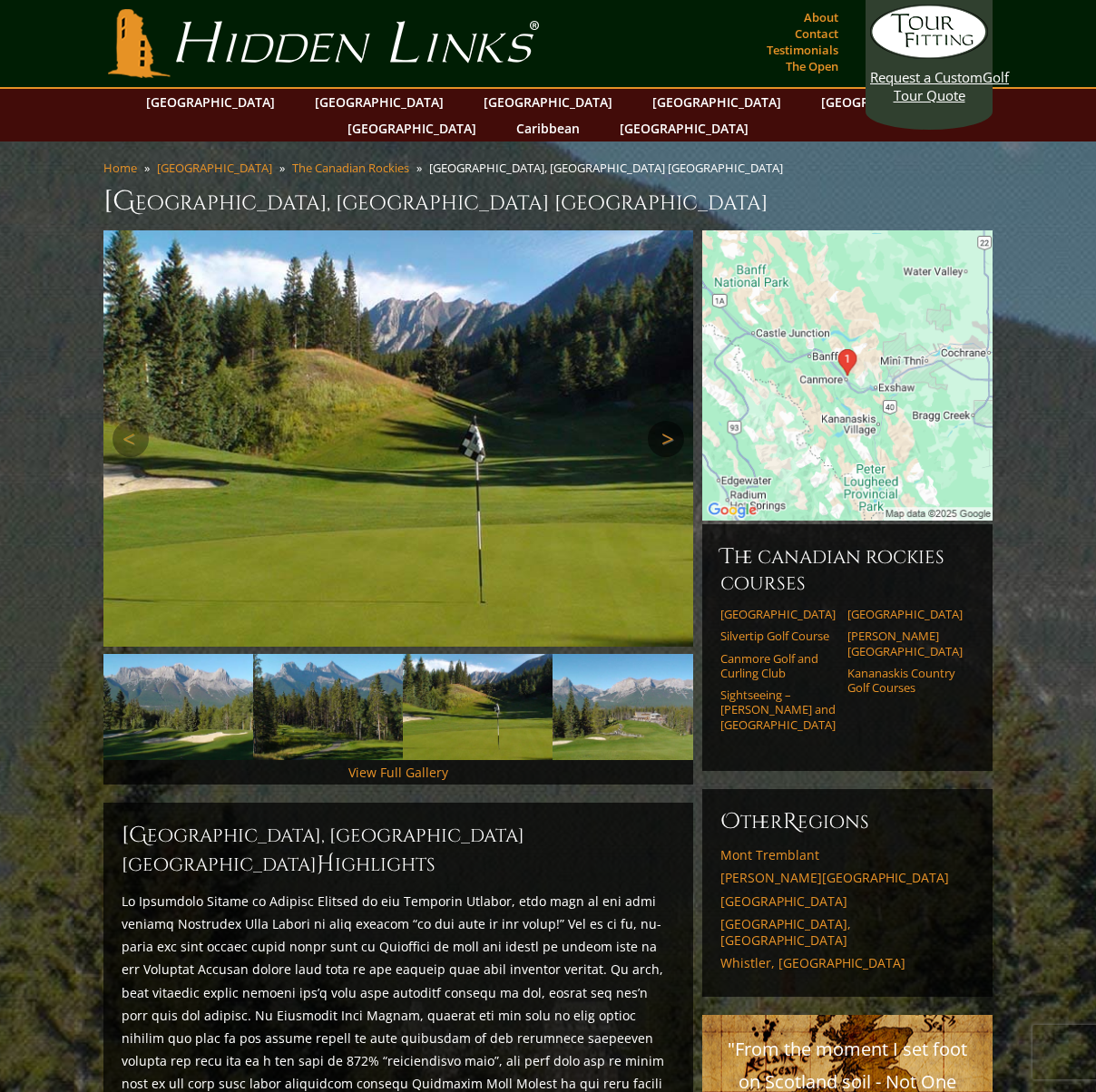
click at [667, 421] on link "Next" at bounding box center [665, 438] width 36 height 36
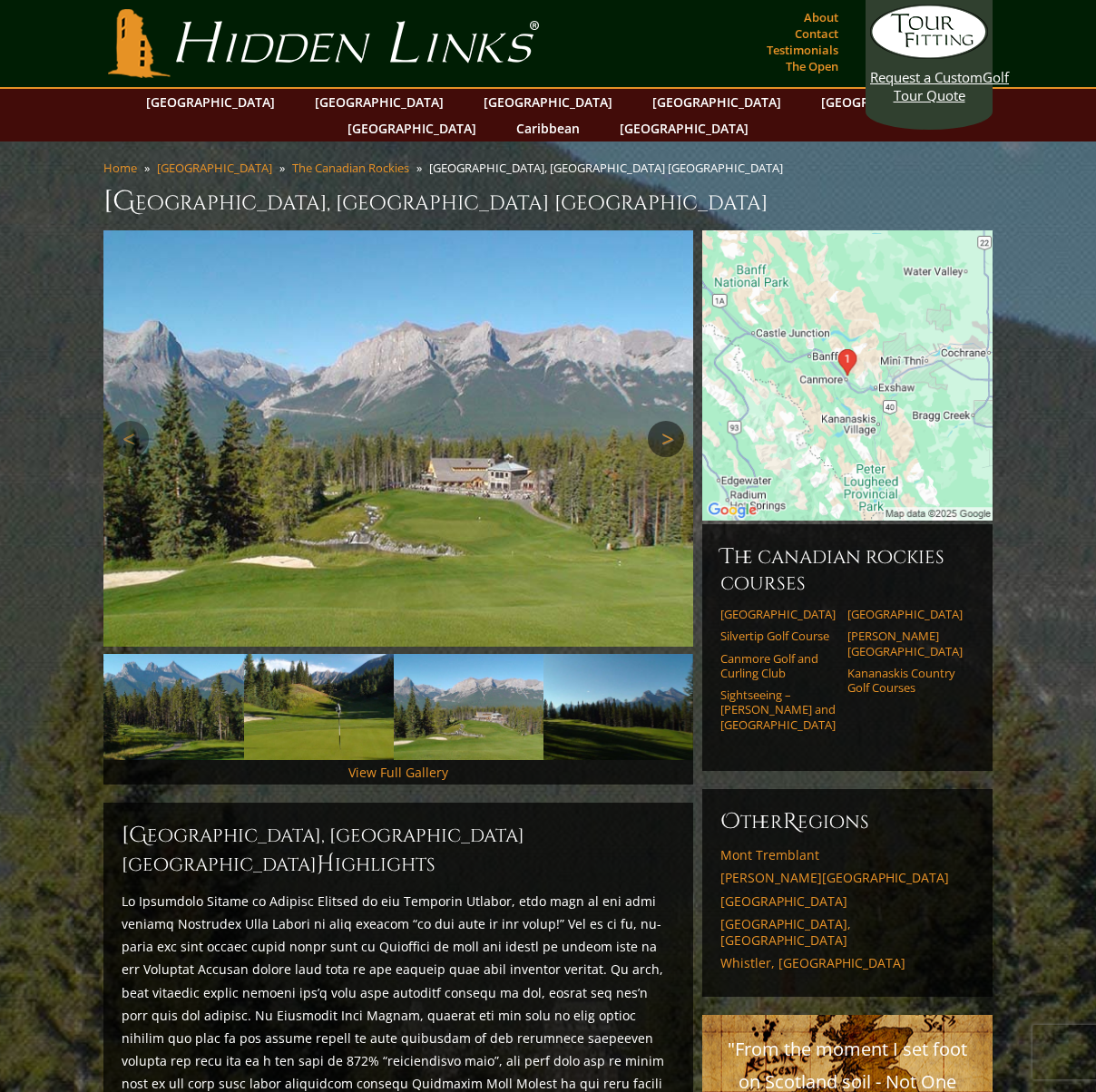
click at [667, 421] on link "Next" at bounding box center [665, 438] width 36 height 36
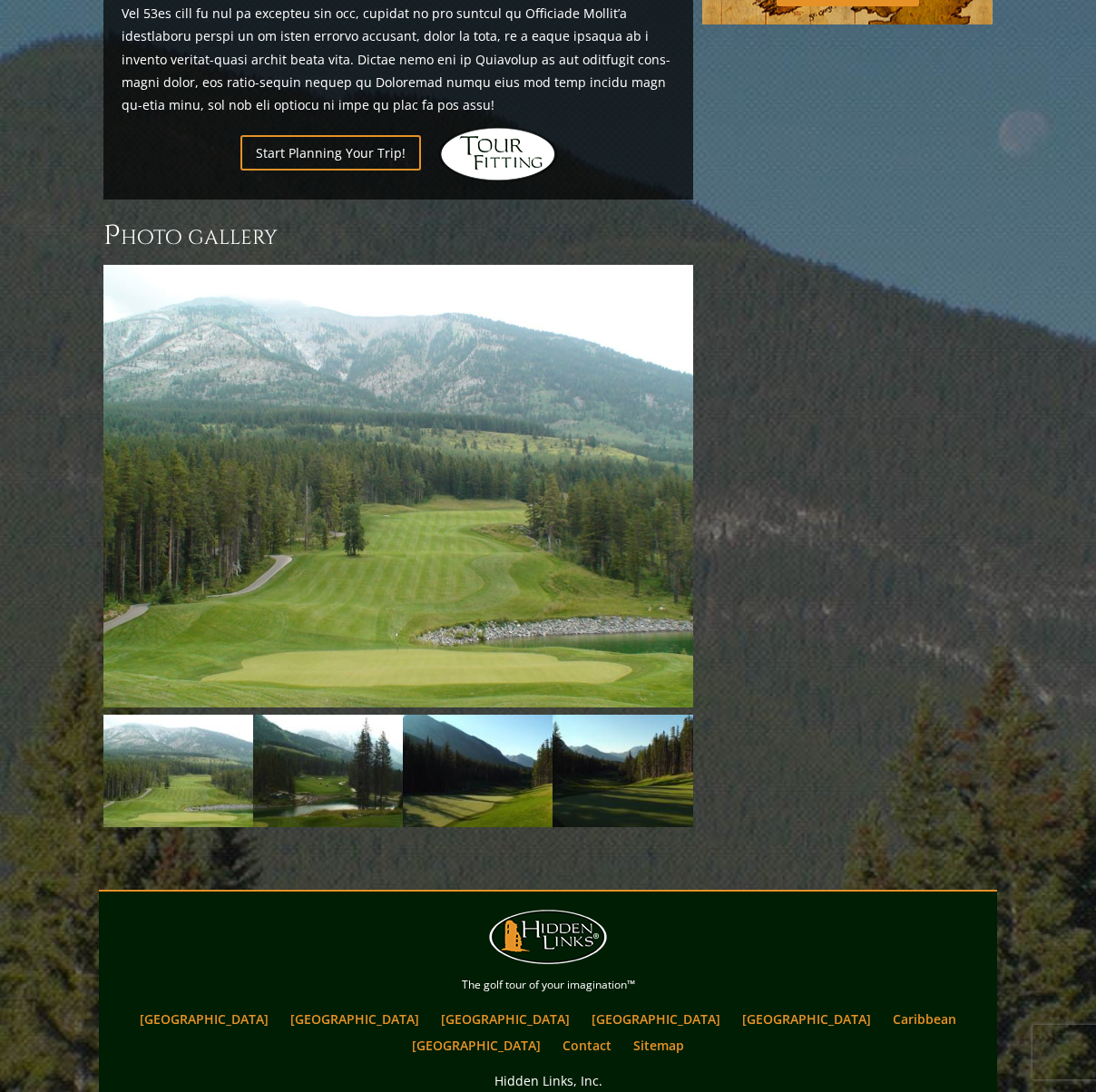
scroll to position [1250, 0]
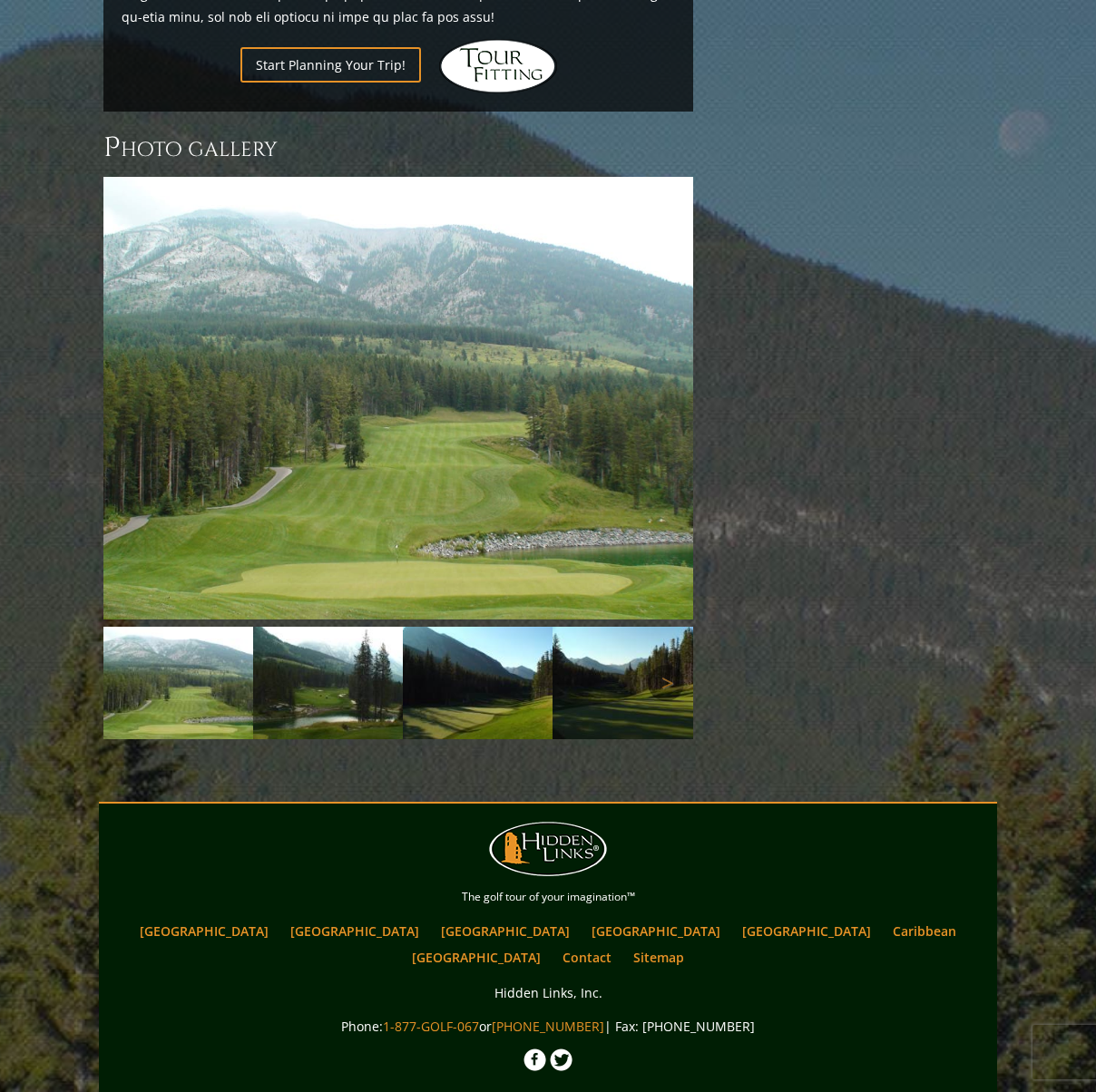
click at [335, 627] on img at bounding box center [328, 683] width 150 height 113
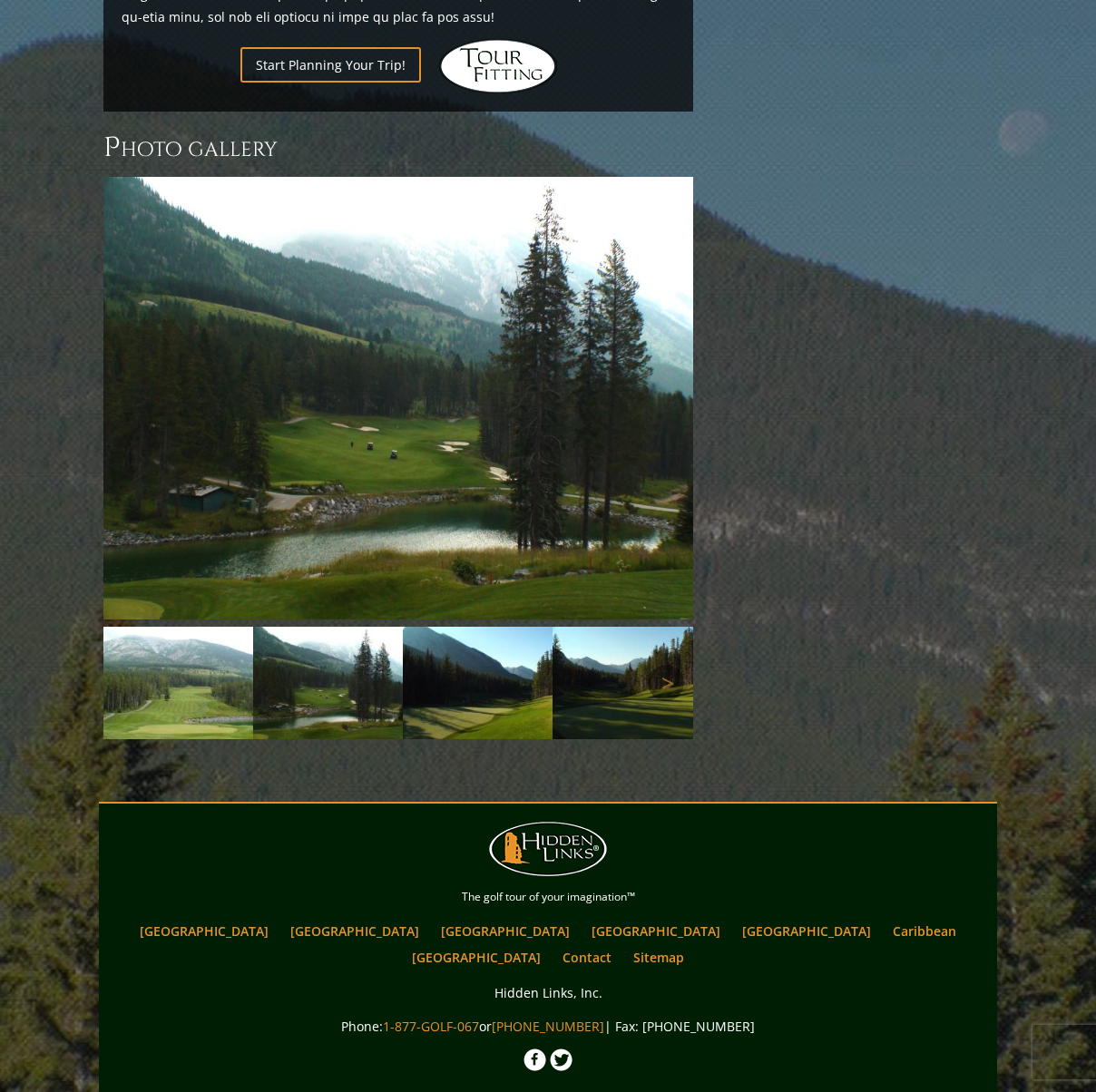
click at [465, 627] on img at bounding box center [477, 683] width 150 height 113
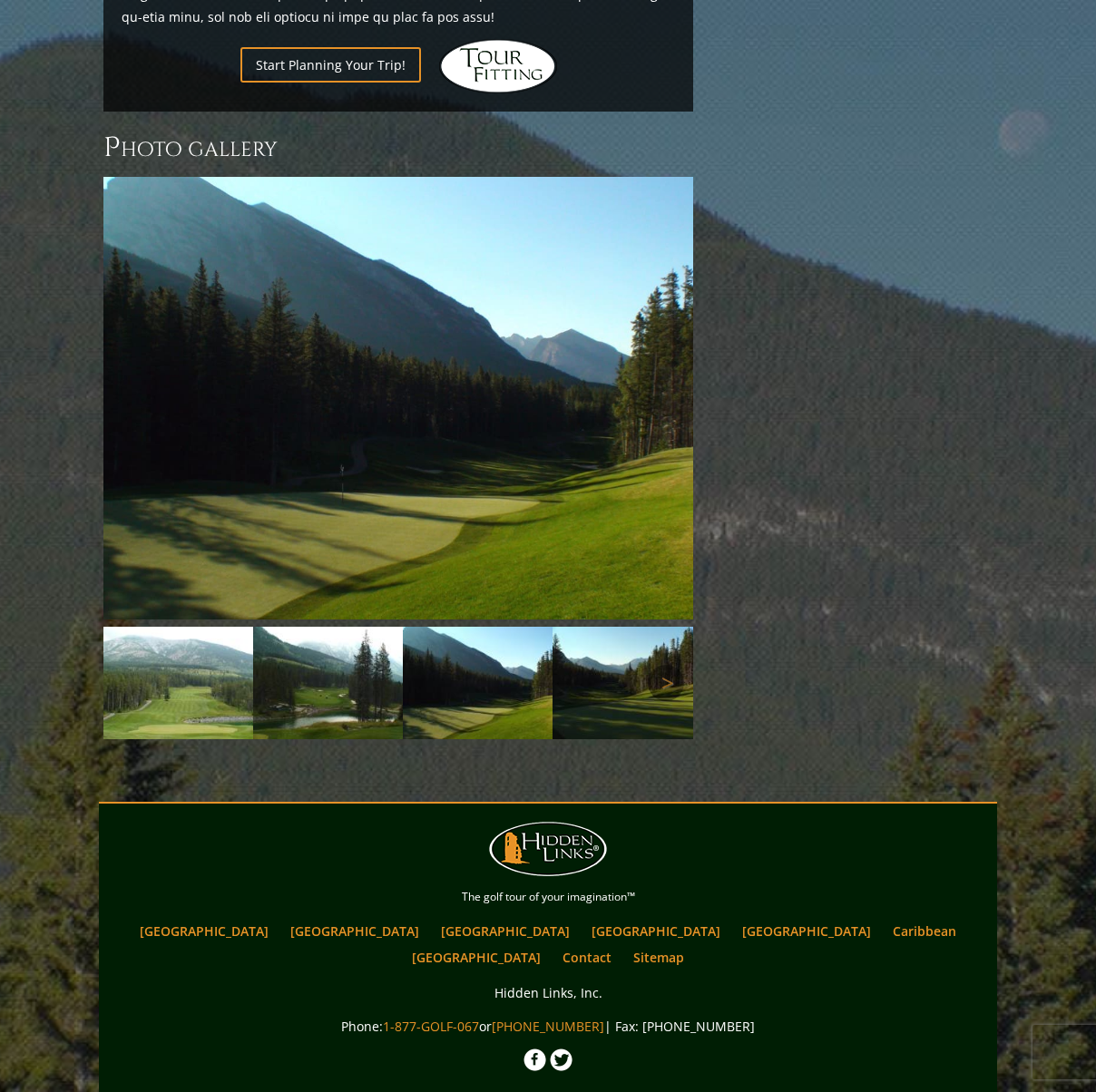
click at [621, 627] on img at bounding box center [627, 683] width 150 height 113
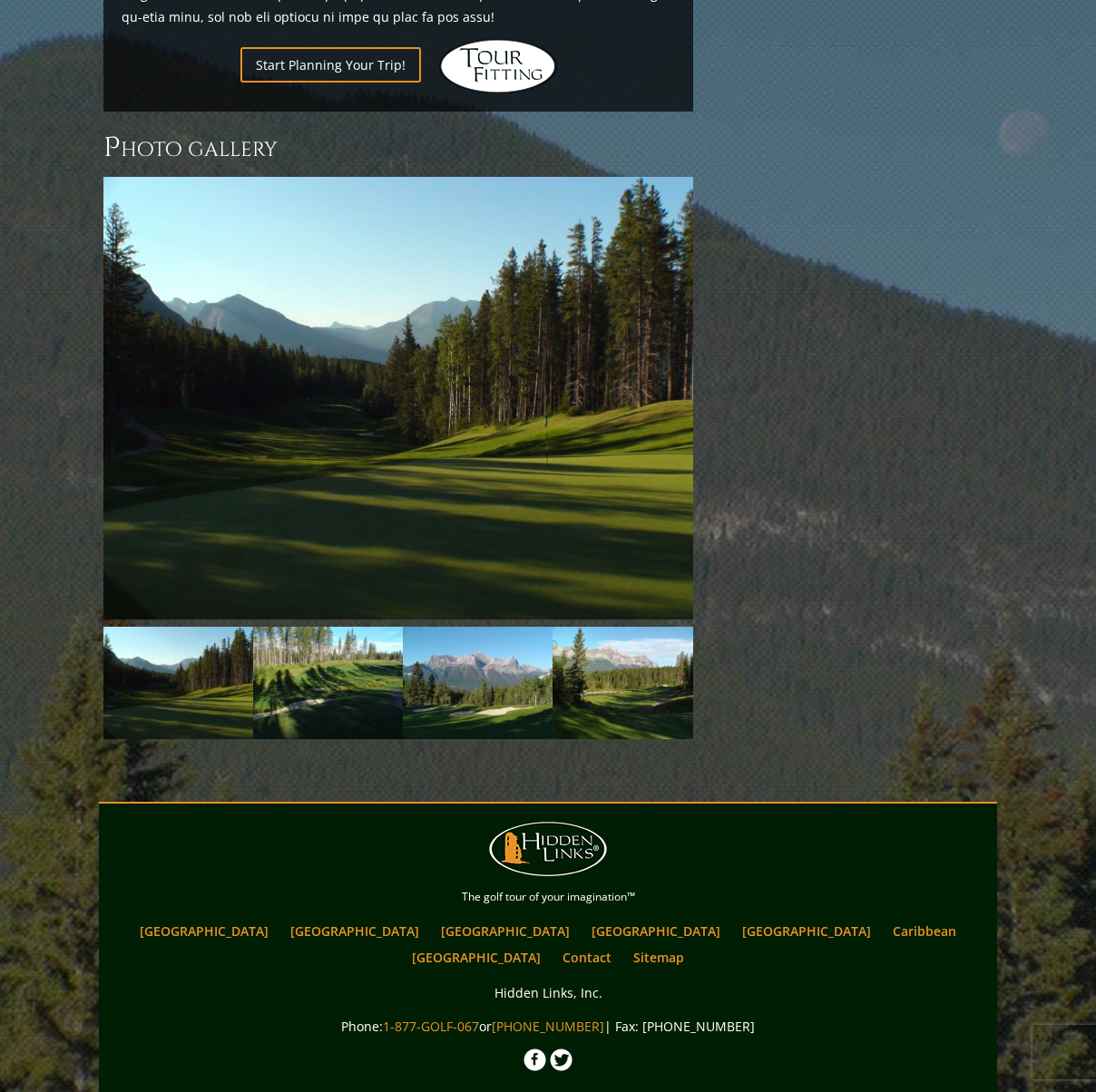
scroll to position [1272, 0]
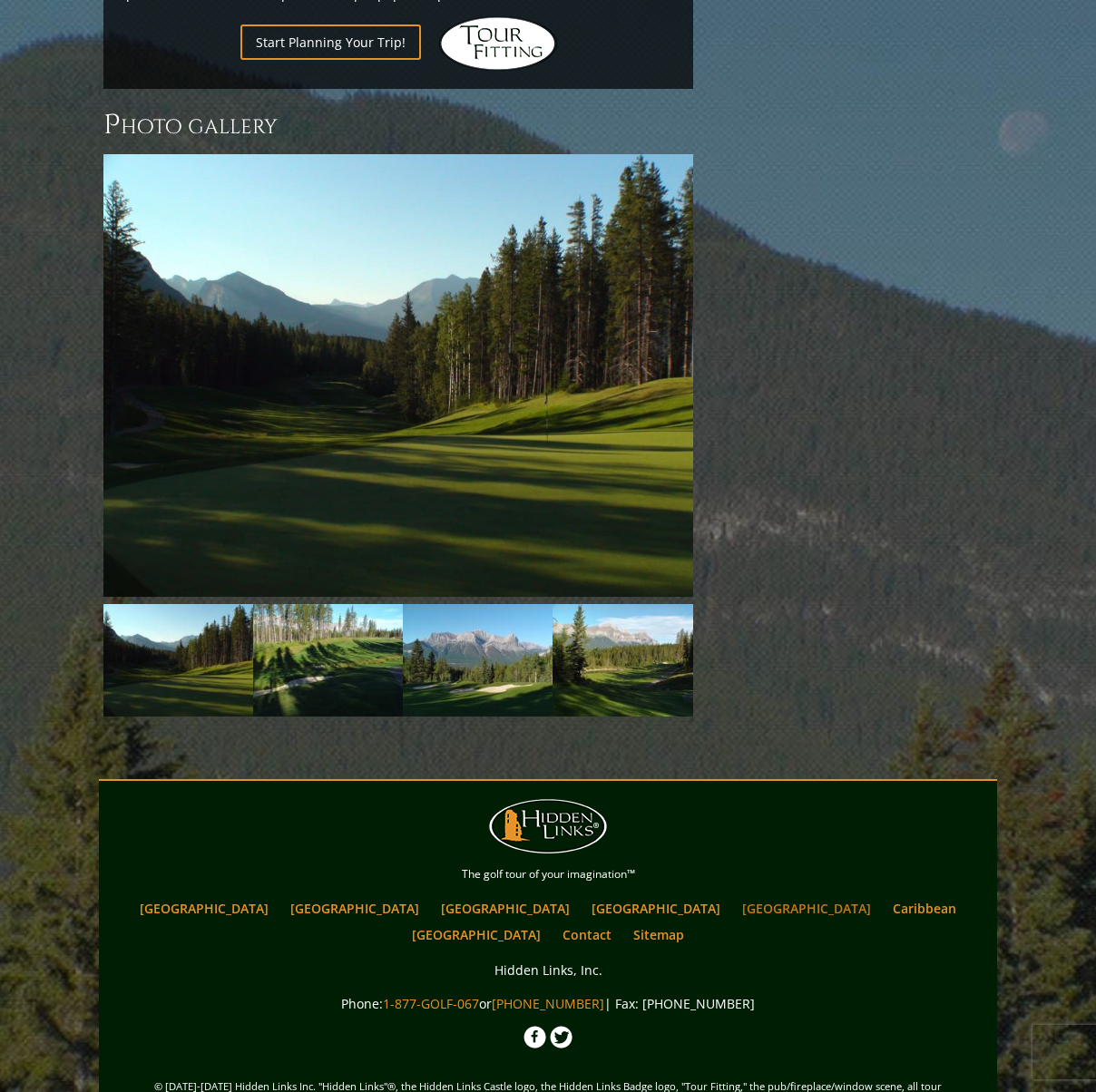
click at [733, 895] on link "[GEOGRAPHIC_DATA]" at bounding box center [807, 908] width 147 height 26
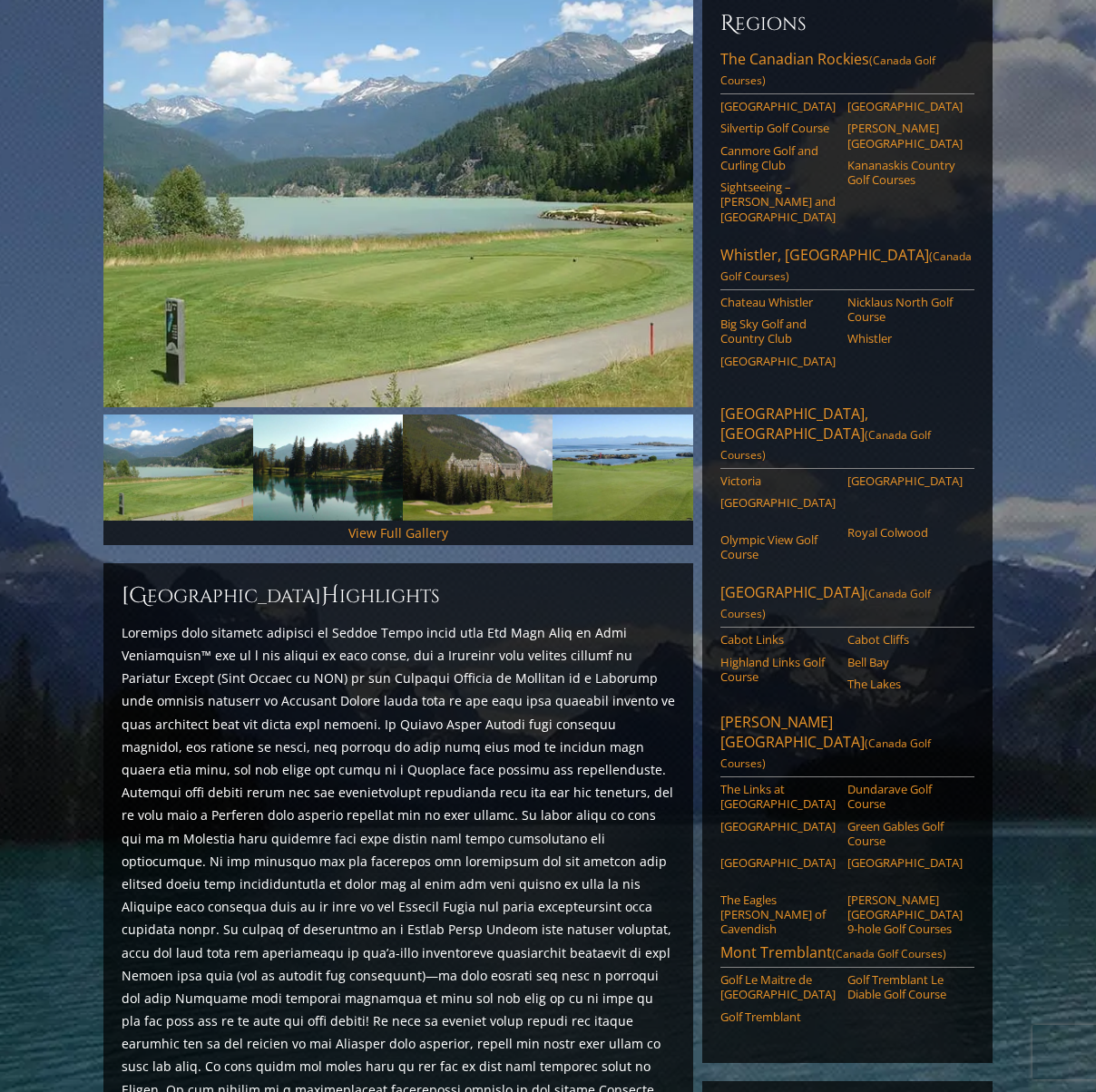
scroll to position [239, 0]
click at [873, 474] on link "[GEOGRAPHIC_DATA]" at bounding box center [905, 482] width 116 height 15
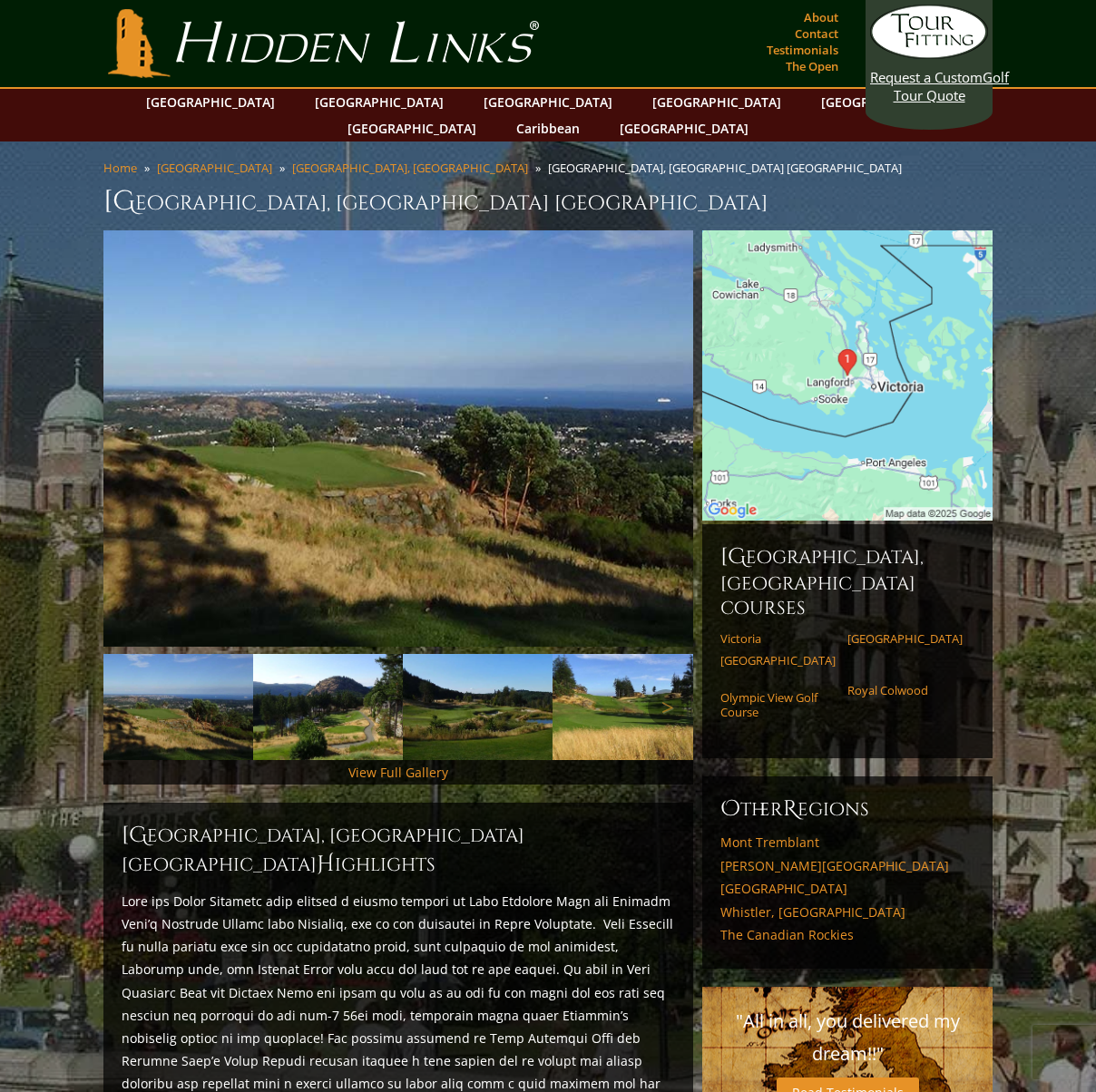
click at [342, 694] on img at bounding box center [328, 706] width 150 height 106
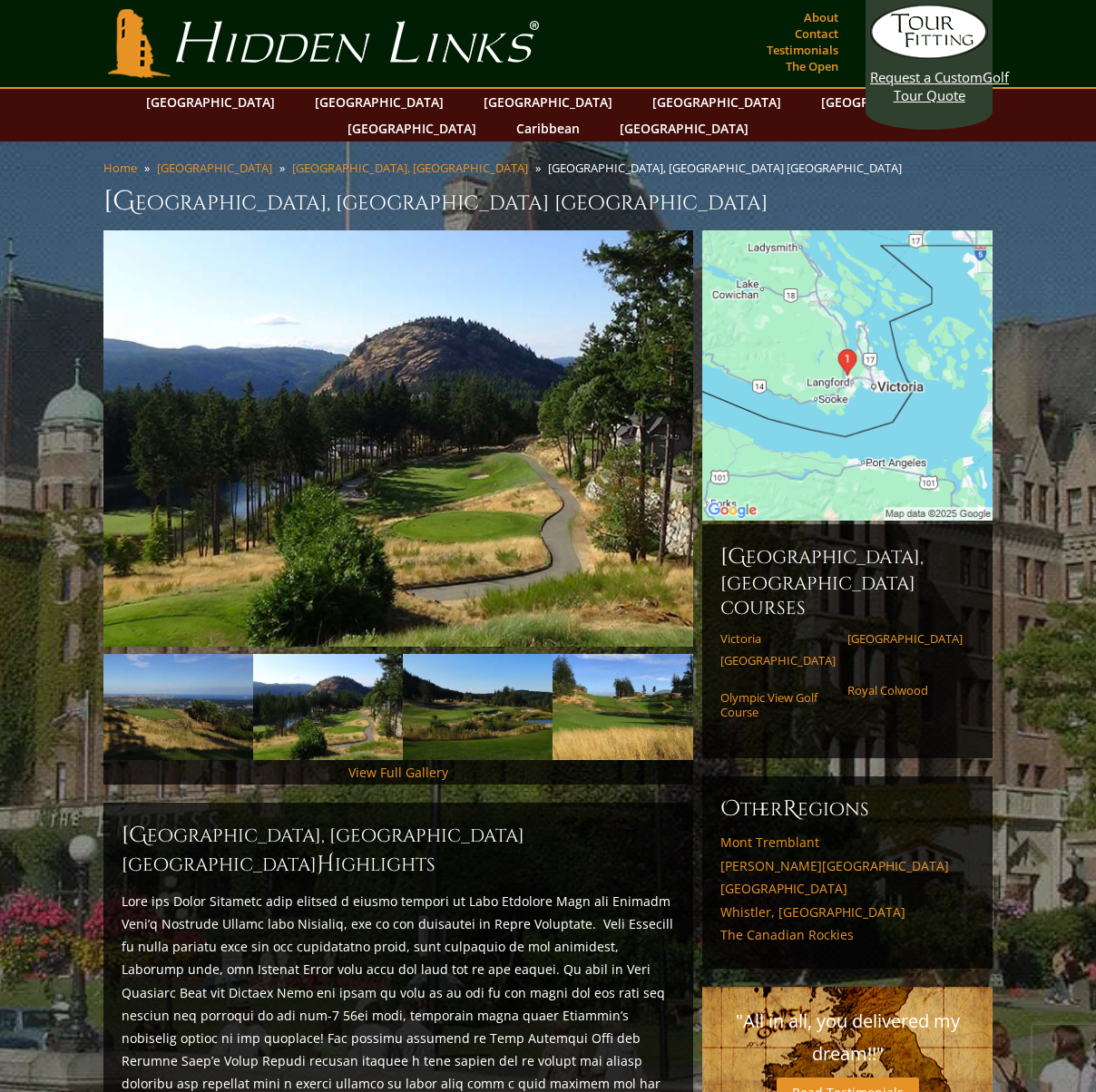
click at [479, 699] on img at bounding box center [477, 706] width 150 height 106
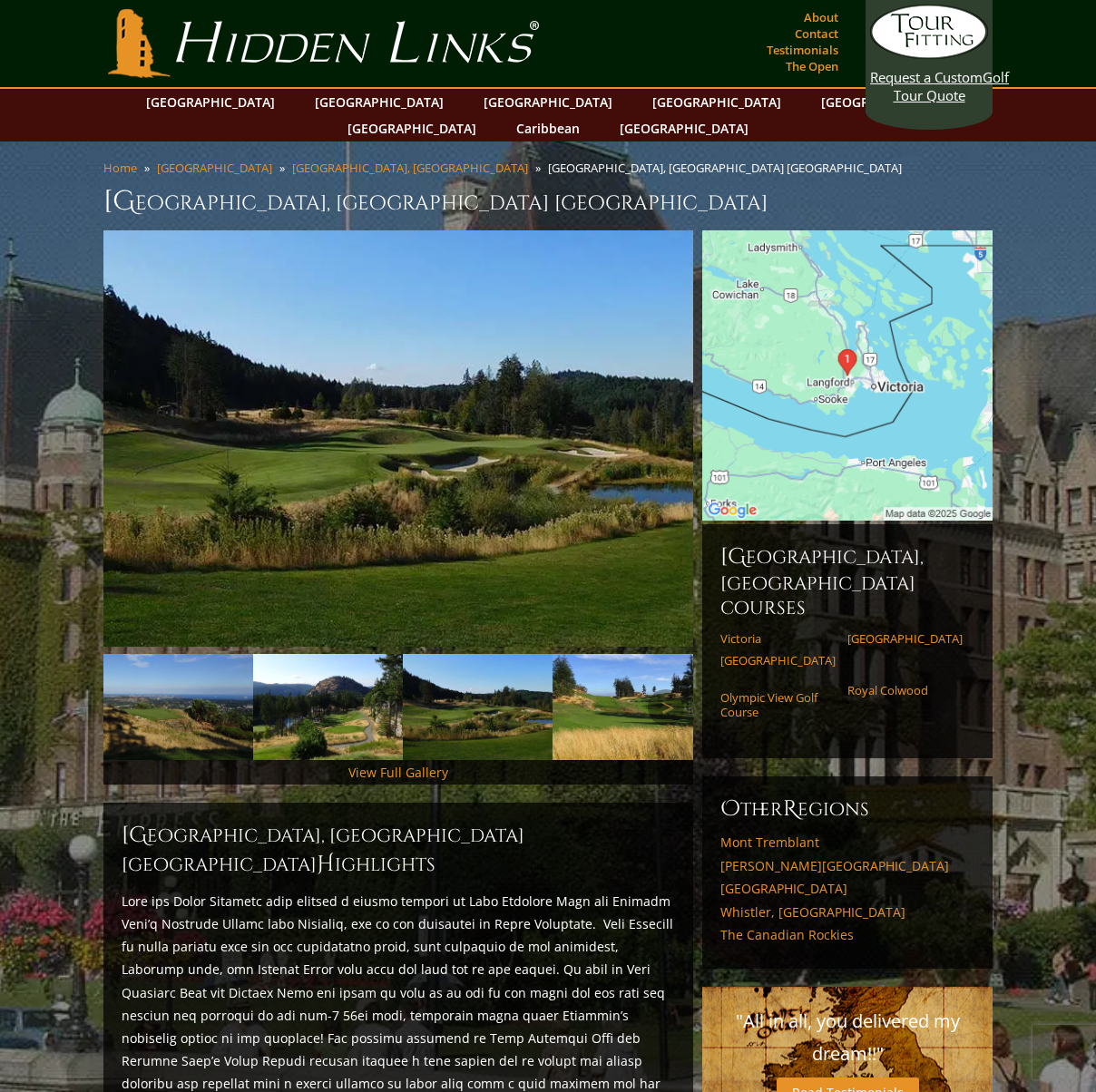
click at [604, 709] on img at bounding box center [627, 706] width 150 height 106
